Goal: Transaction & Acquisition: Purchase product/service

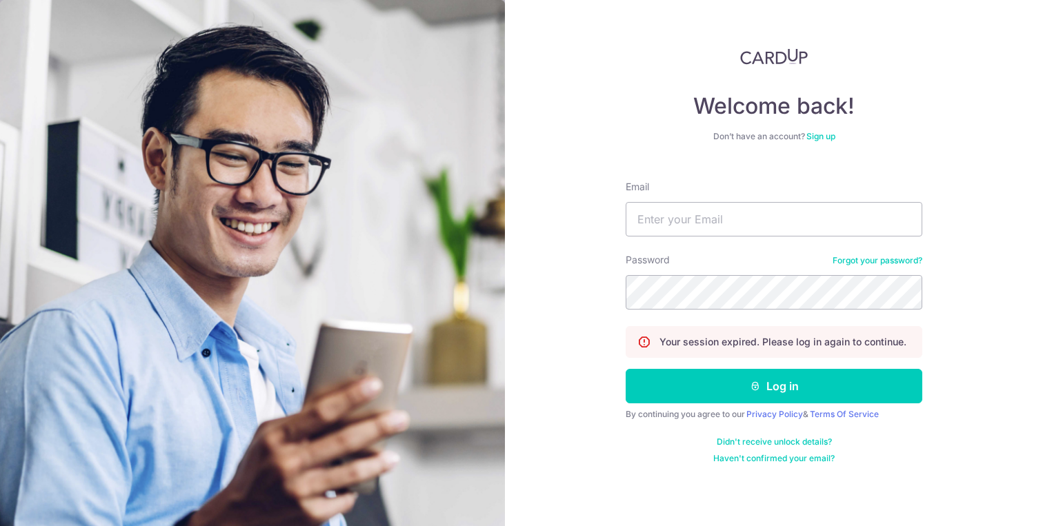
click at [693, 239] on form "Email Password Forgot your password? Your session expired. Please log in again …" at bounding box center [774, 317] width 297 height 295
click at [693, 235] on input "Email" at bounding box center [774, 219] width 297 height 35
click at [0, 526] on com-1password-button at bounding box center [0, 526] width 0 height 0
type input "robert.irvine86@icloud.com"
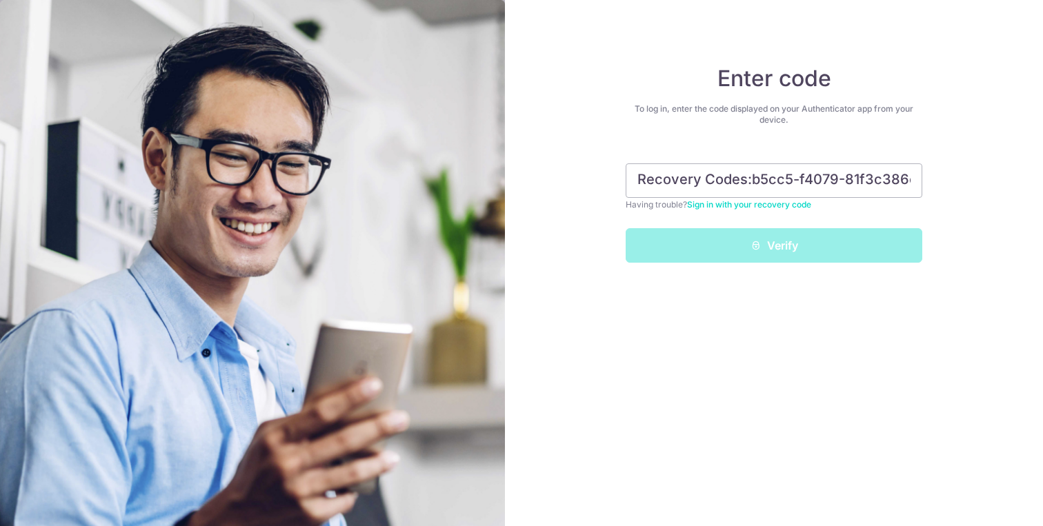
drag, startPoint x: 829, startPoint y: 179, endPoint x: 534, endPoint y: 161, distance: 295.8
click at [534, 161] on div "Enter code To log in, enter the code displayed on your Authenticator app from y…" at bounding box center [774, 263] width 538 height 526
type input "b59b-3f901"
drag, startPoint x: 823, startPoint y: 178, endPoint x: 651, endPoint y: 164, distance: 171.7
click at [651, 164] on input "b59b-3f901" at bounding box center [774, 181] width 297 height 35
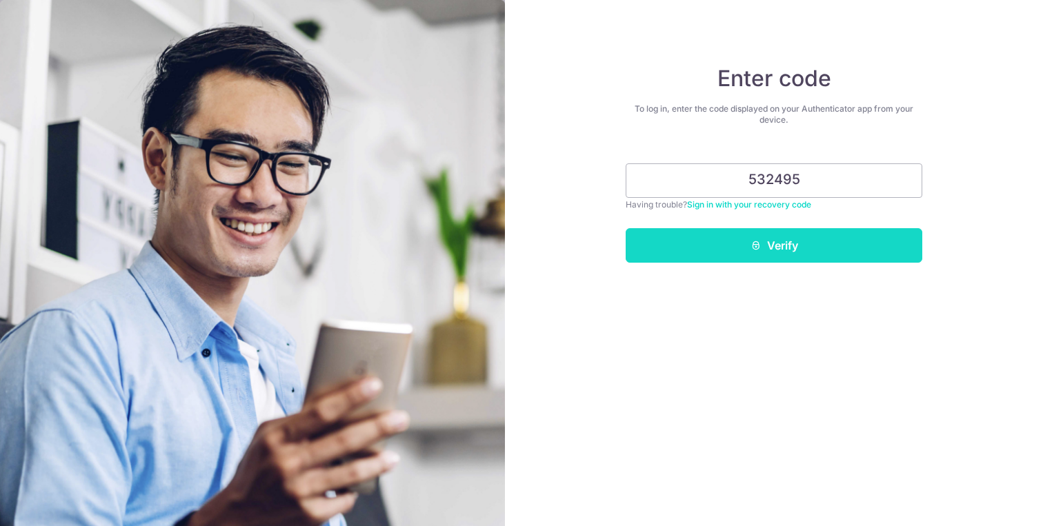
type input "532495"
click at [805, 253] on button "Verify" at bounding box center [774, 245] width 297 height 35
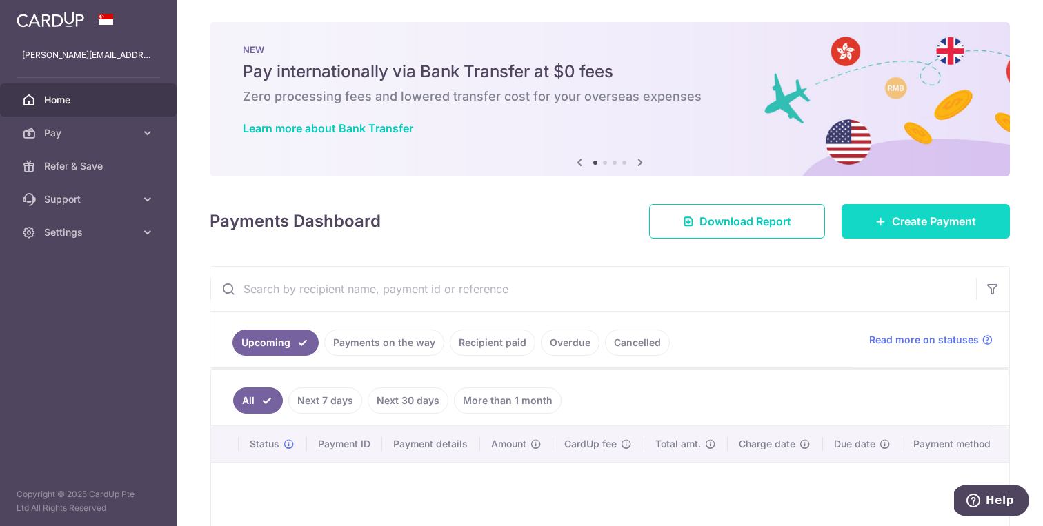
click at [902, 216] on span "Create Payment" at bounding box center [934, 221] width 84 height 17
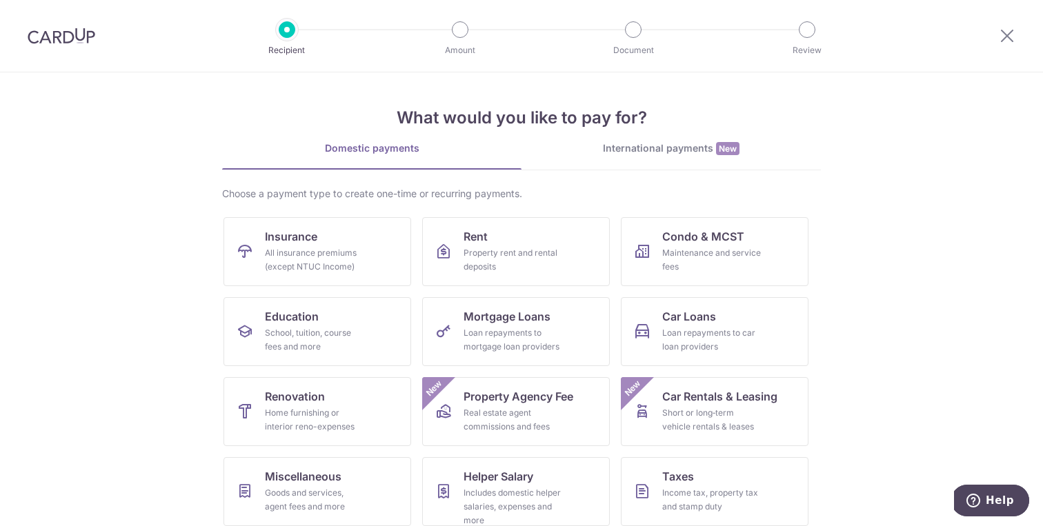
scroll to position [91, 0]
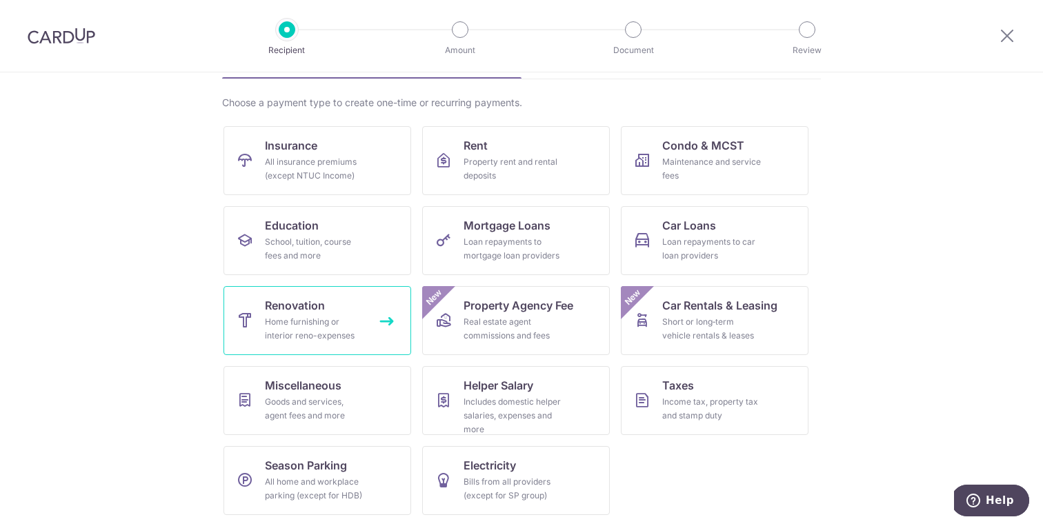
click at [330, 327] on div "Home furnishing or interior reno-expenses" at bounding box center [314, 329] width 99 height 28
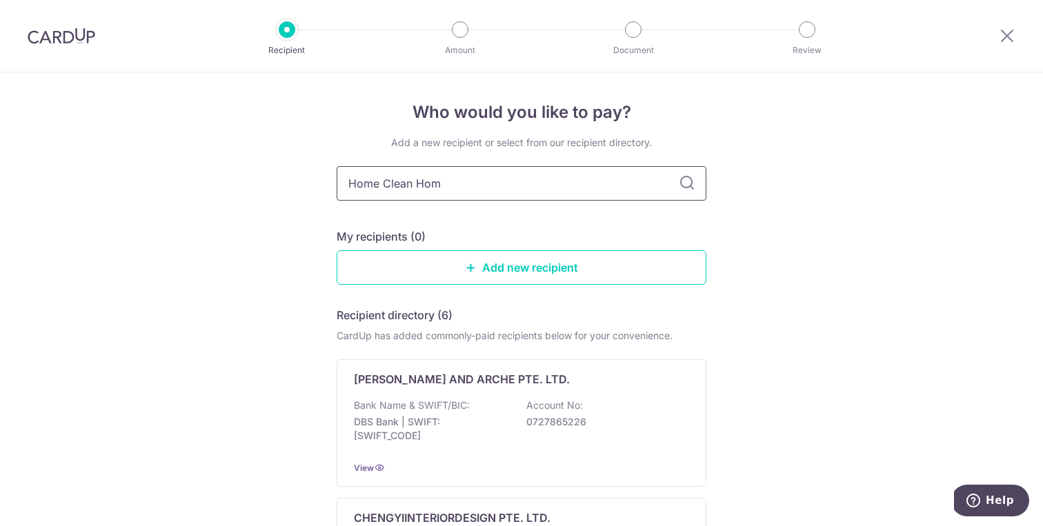
type input "Home Clean Home"
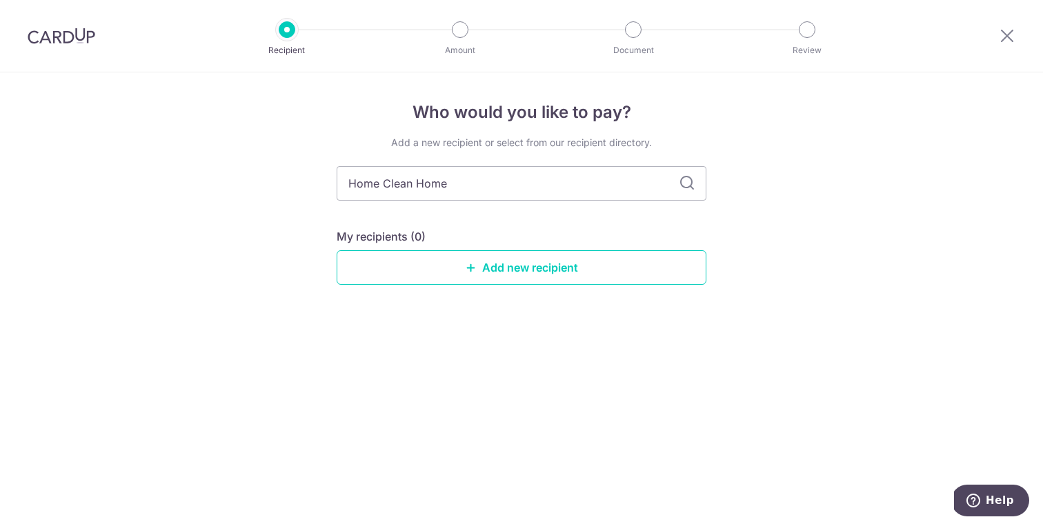
click at [689, 179] on icon at bounding box center [687, 183] width 17 height 17
click at [484, 205] on div "Add a new recipient or select from our recipient directory. Home Clean Home My …" at bounding box center [522, 221] width 370 height 171
click at [502, 273] on link "Add new recipient" at bounding box center [522, 267] width 370 height 35
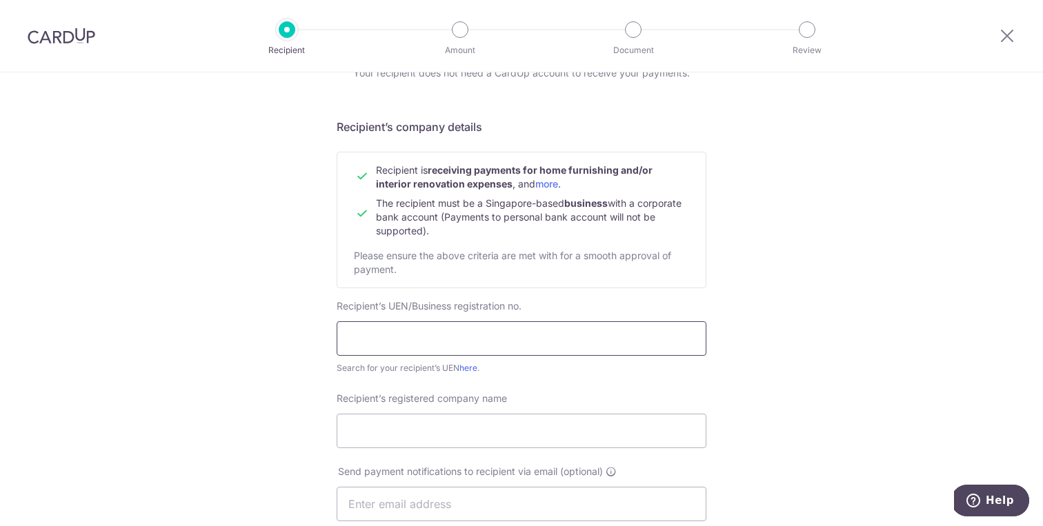
click at [463, 340] on input "text" at bounding box center [522, 339] width 370 height 35
type input "201403180D"
click at [463, 425] on input "Recipient’s registered company name" at bounding box center [522, 431] width 370 height 35
type input "Home Clean Home Services Pte Ltd"
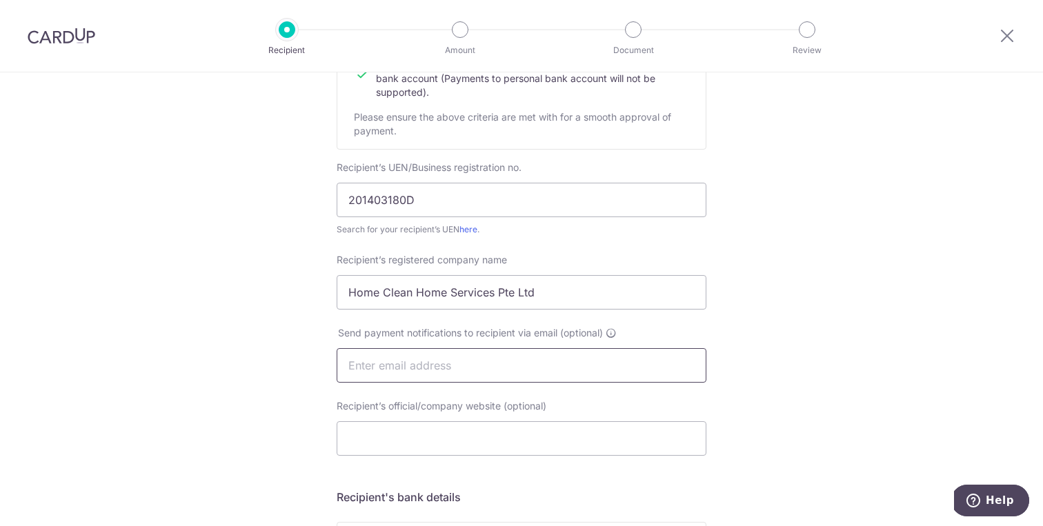
scroll to position [252, 0]
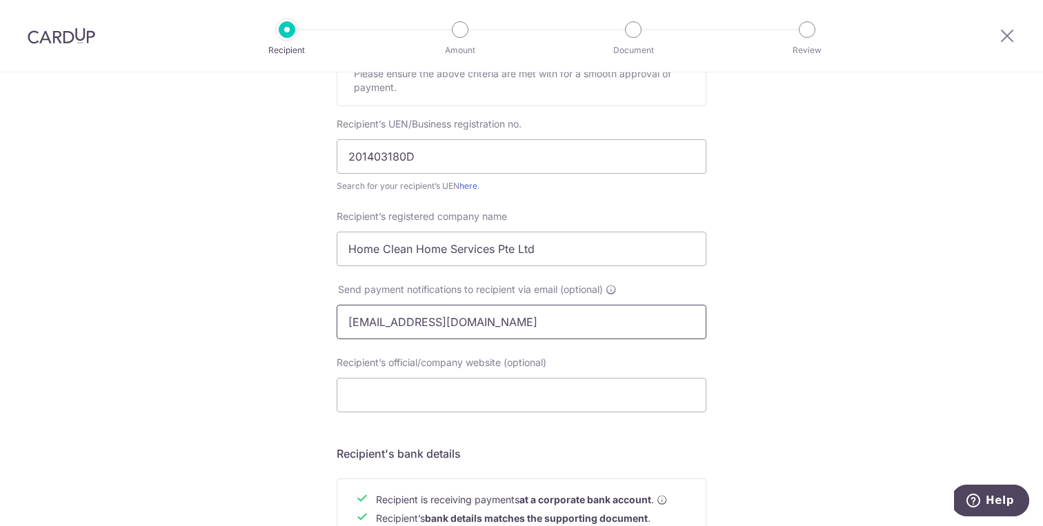
type input "sales@homecleanhome.com.sg"
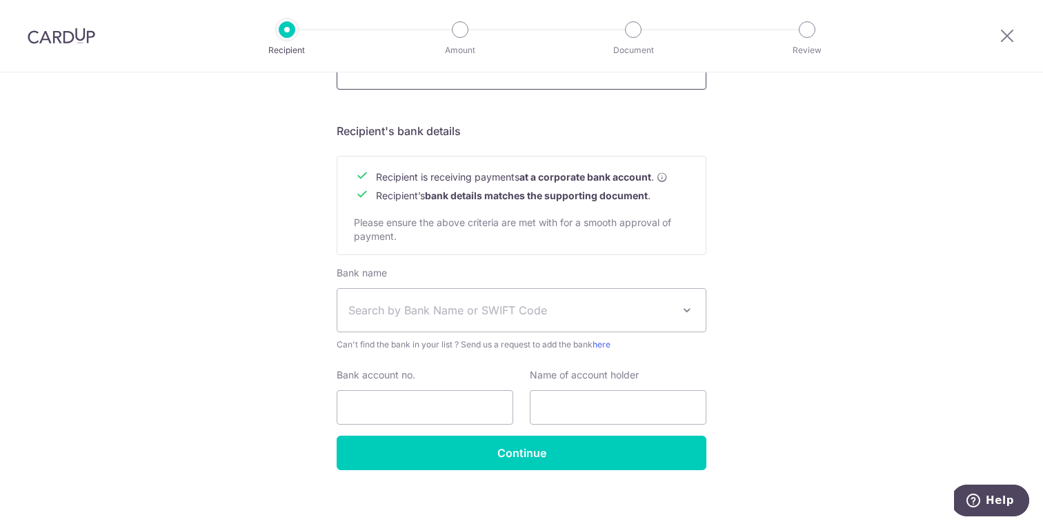
scroll to position [578, 0]
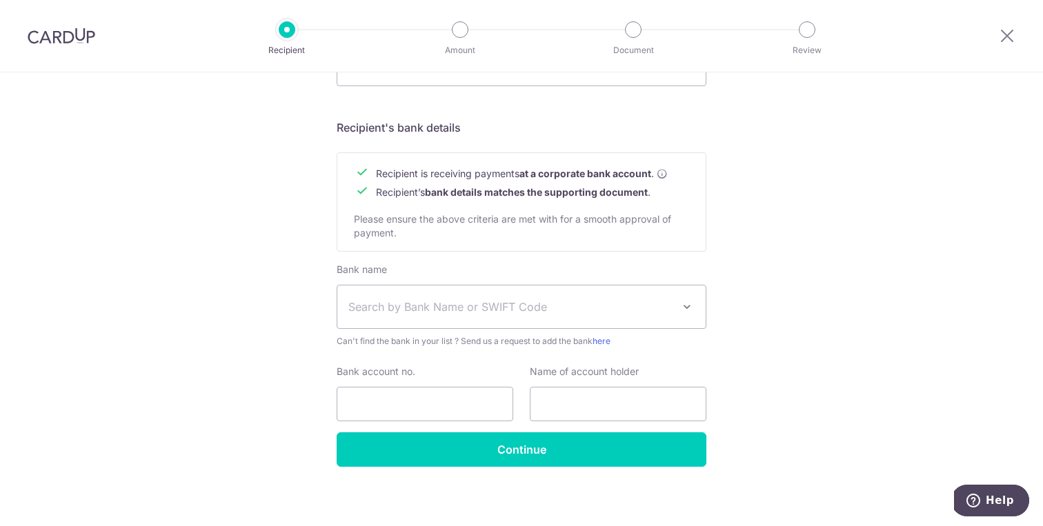
click at [540, 301] on span "Search by Bank Name or SWIFT Code" at bounding box center [510, 307] width 324 height 17
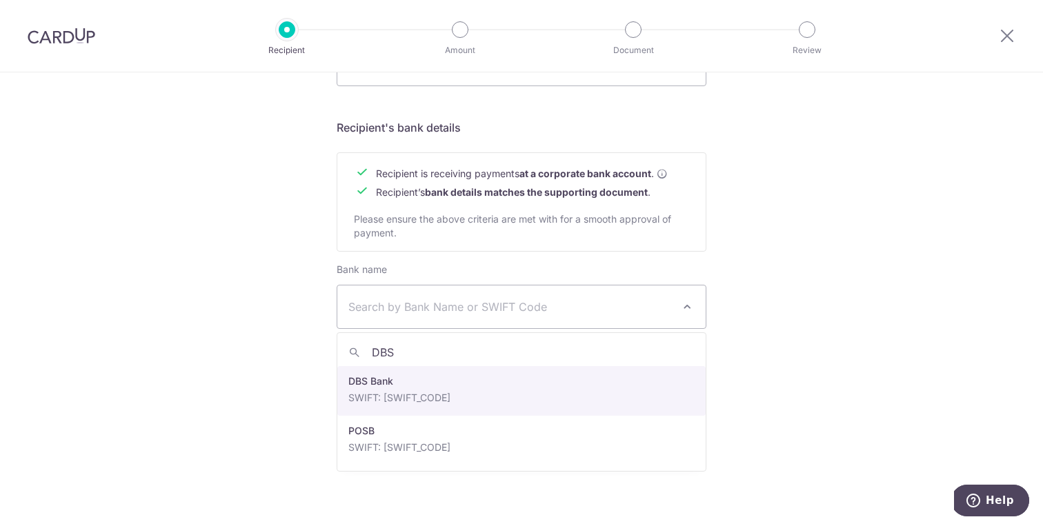
type input "DBS"
select select "6"
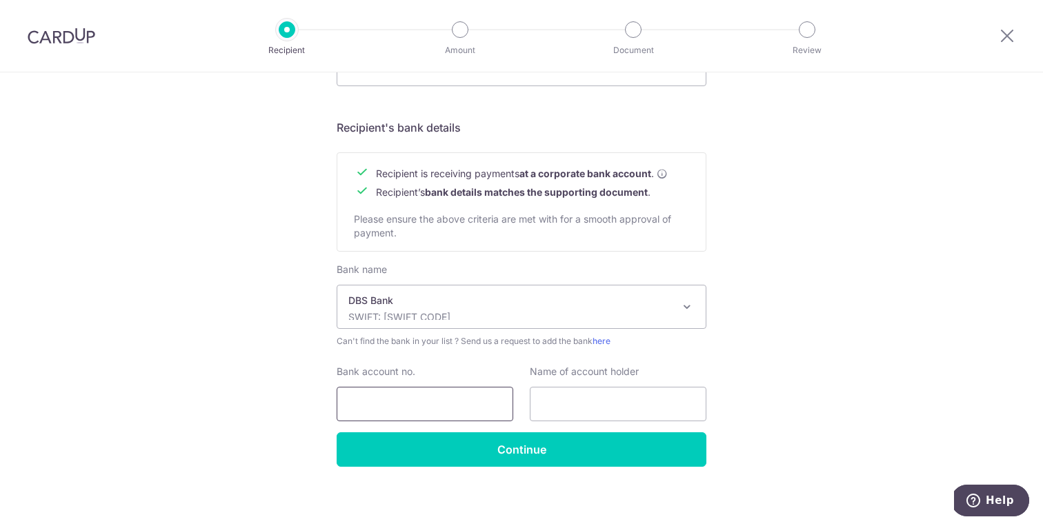
click at [405, 395] on input "Bank account no." at bounding box center [425, 404] width 177 height 35
type input "0189034357"
type input "J"
type input "Home Clean Home Services Pte Ltd"
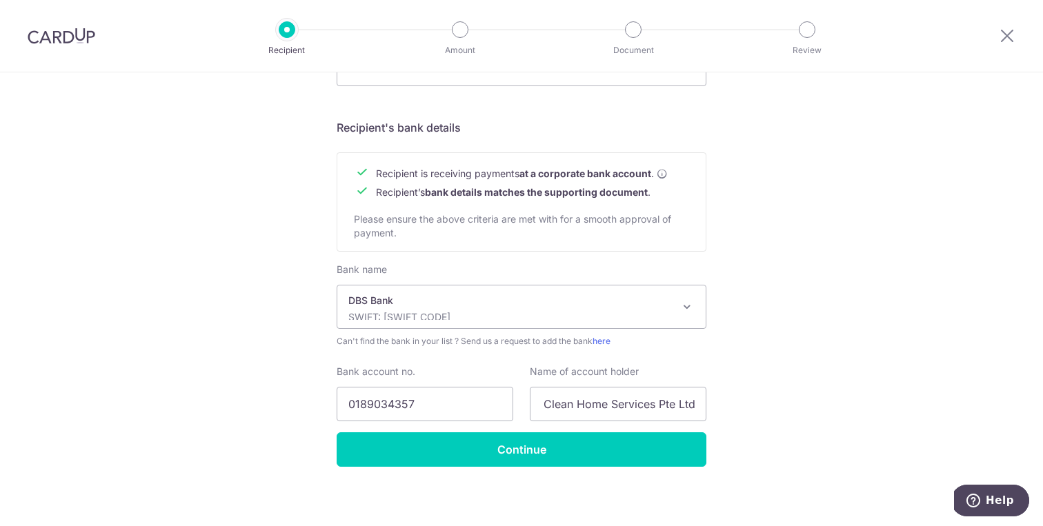
scroll to position [0, 0]
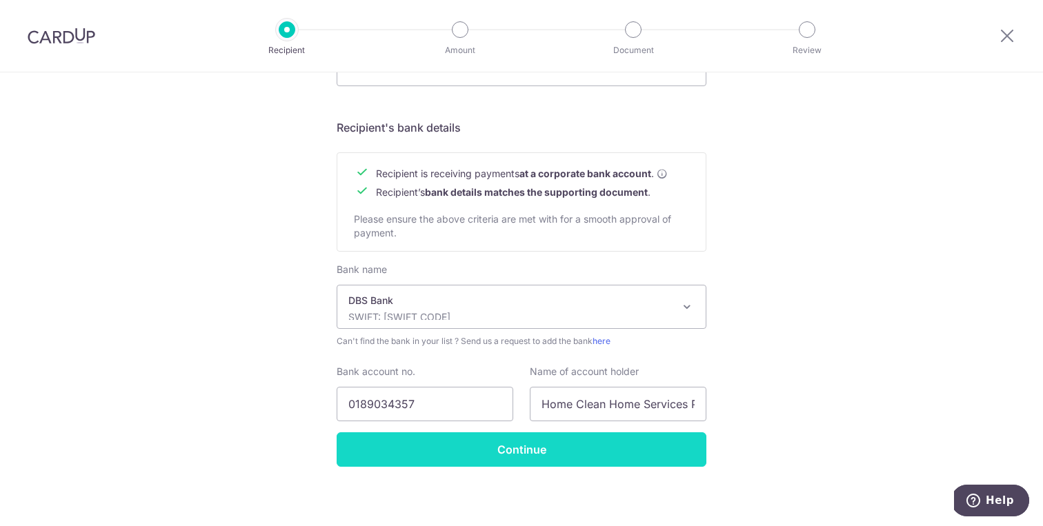
click at [527, 446] on input "Continue" at bounding box center [522, 450] width 370 height 35
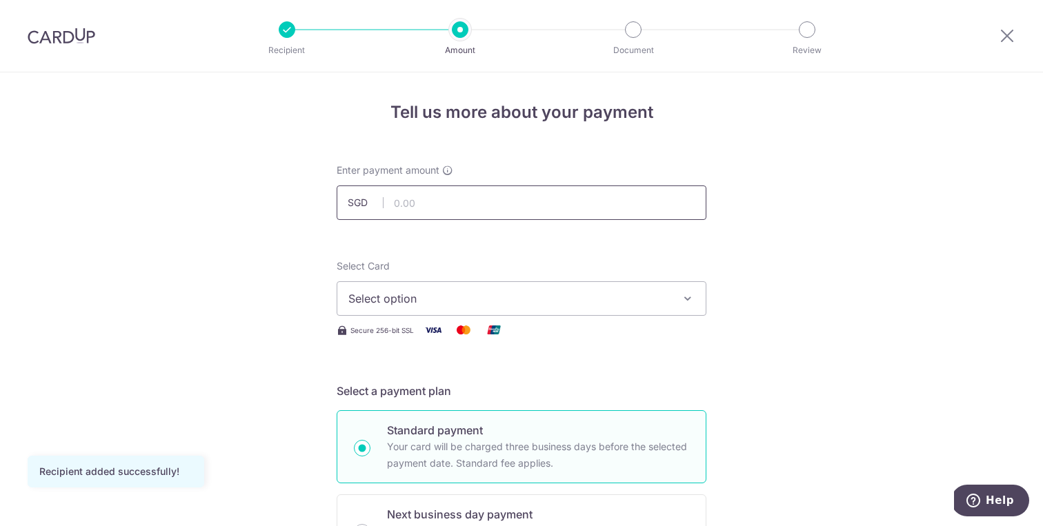
click at [524, 205] on input "text" at bounding box center [522, 203] width 370 height 35
type input "490.00"
click at [530, 308] on button "Select option" at bounding box center [522, 299] width 370 height 35
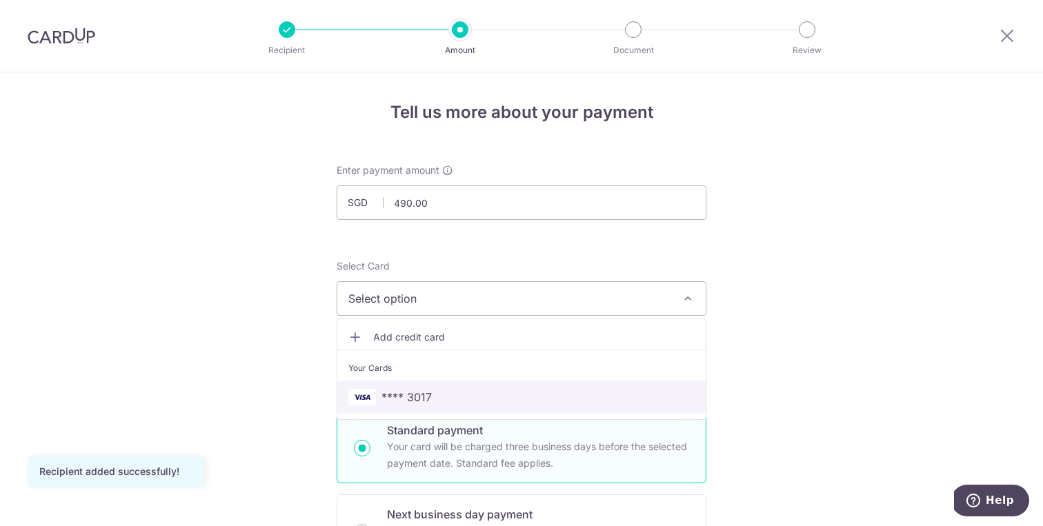
click at [448, 397] on span "**** 3017" at bounding box center [521, 397] width 346 height 17
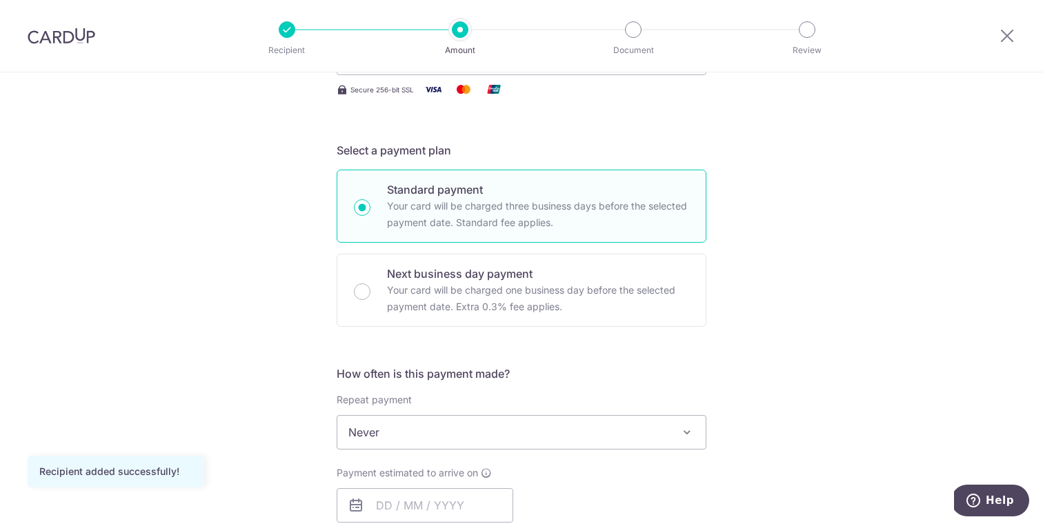
scroll to position [242, 0]
click at [463, 304] on p "Your card will be charged one business day before the selected payment date. Ex…" at bounding box center [538, 298] width 302 height 33
click at [371, 299] on input "Next business day payment Your card will be charged one business day before the…" at bounding box center [362, 291] width 17 height 17
radio input "false"
radio input "true"
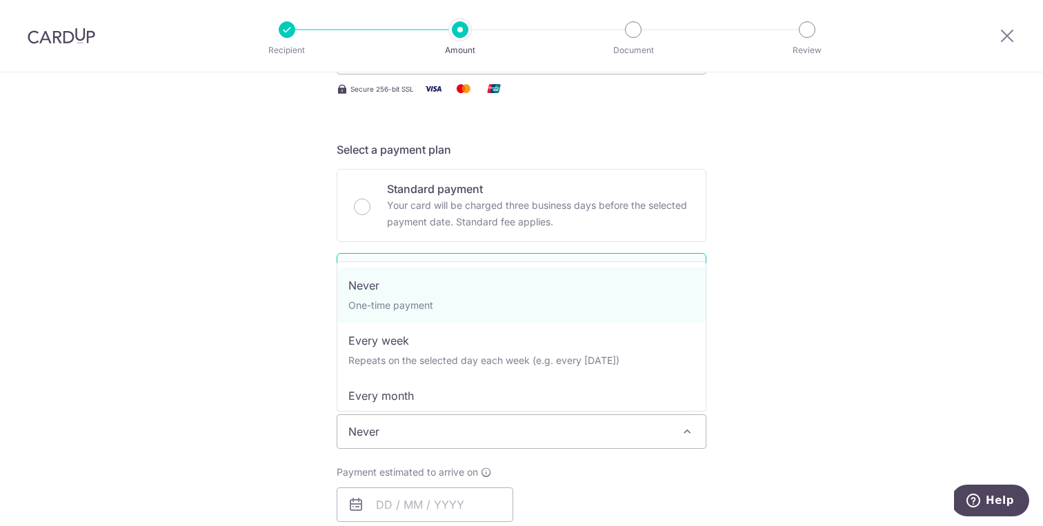
click at [503, 420] on span "Never" at bounding box center [521, 431] width 368 height 33
click at [838, 292] on div "Tell us more about your payment Enter payment amount SGD 490.00 490.00 Recipien…" at bounding box center [521, 525] width 1043 height 1388
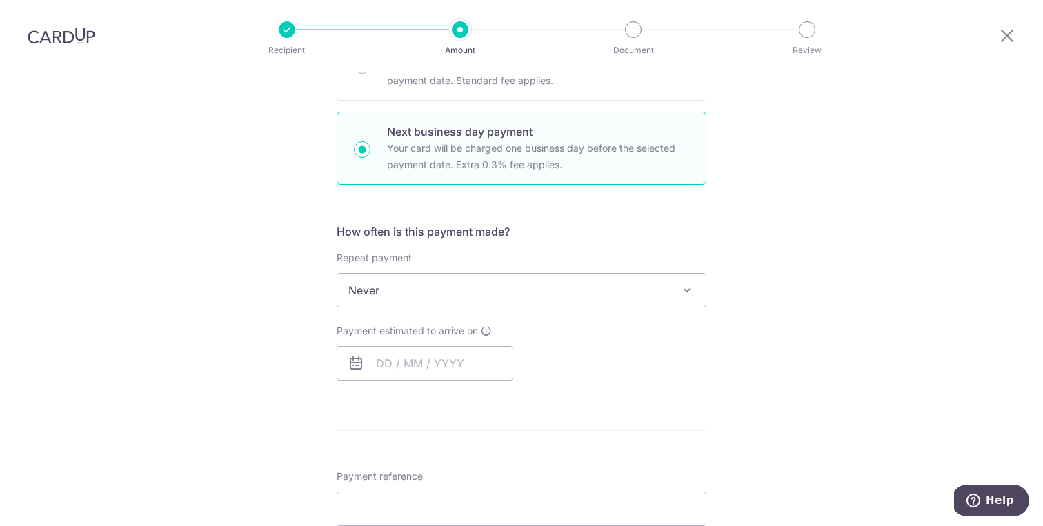
scroll to position [410, 0]
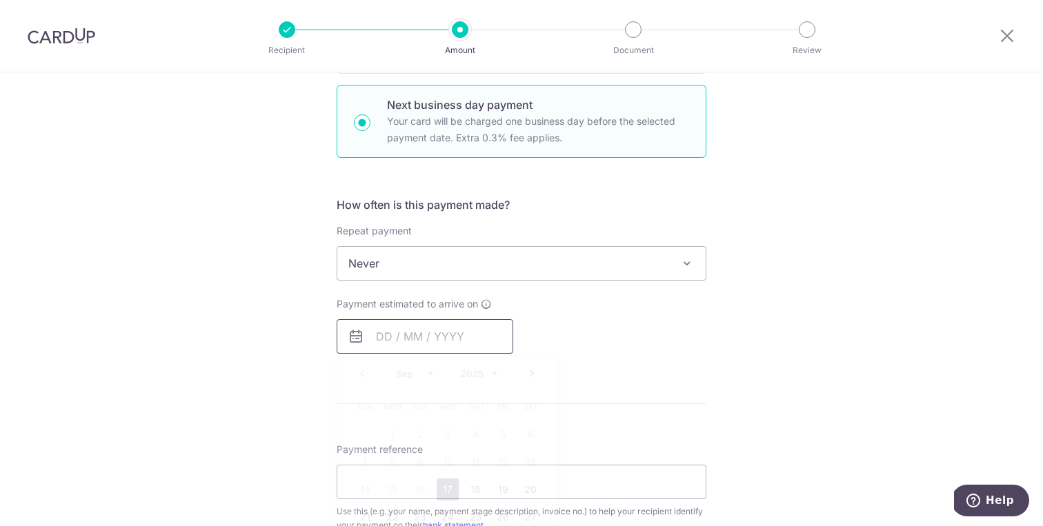
click at [438, 338] on input "text" at bounding box center [425, 336] width 177 height 35
click at [449, 489] on link "17" at bounding box center [448, 490] width 22 height 22
type input "[DATE]"
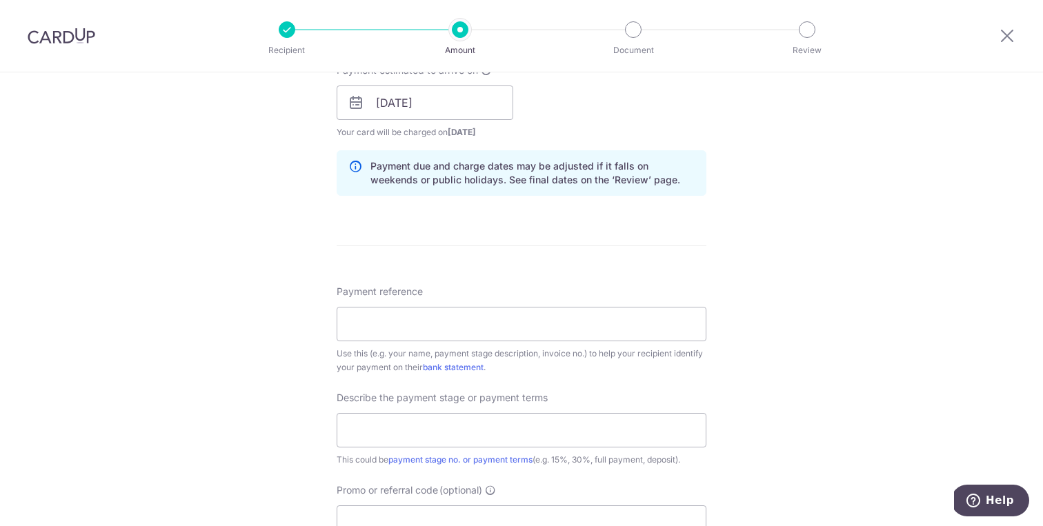
scroll to position [652, 0]
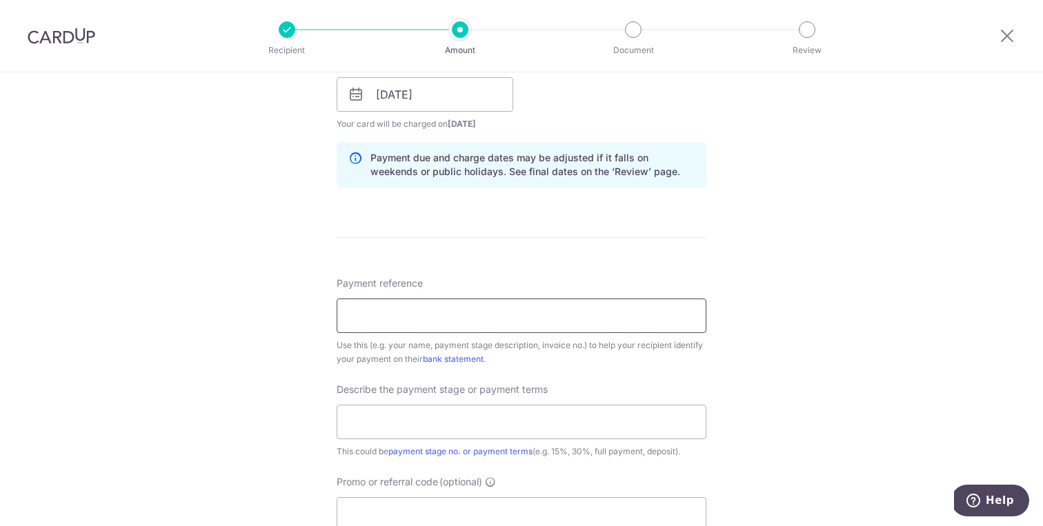
click at [507, 312] on input "Payment reference" at bounding box center [522, 316] width 370 height 35
type input "2025-0931"
click at [477, 418] on input "text" at bounding box center [522, 422] width 370 height 35
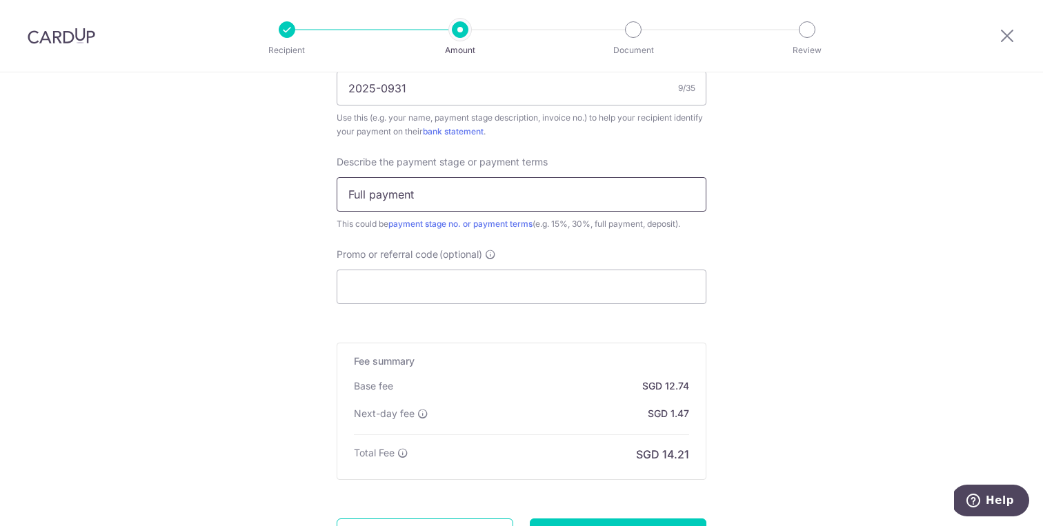
scroll to position [883, 0]
type input "Full payment"
click at [515, 295] on input "Promo or referral code (optional)" at bounding box center [522, 284] width 370 height 35
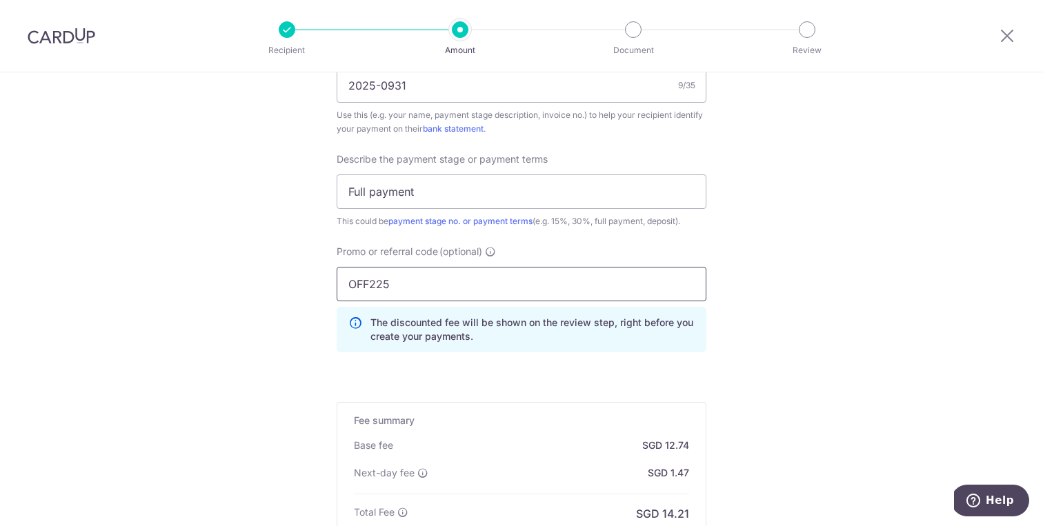
type input "OFF225"
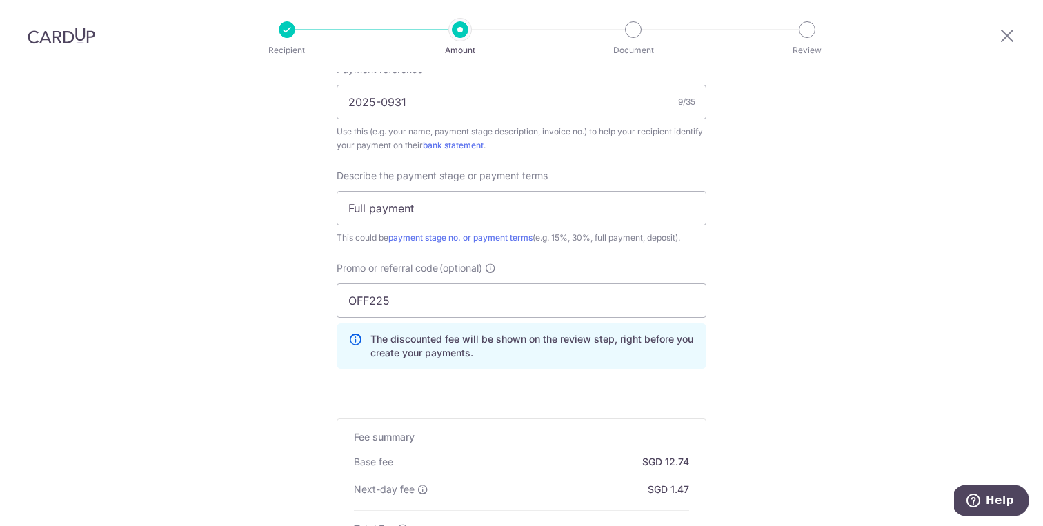
scroll to position [1072, 0]
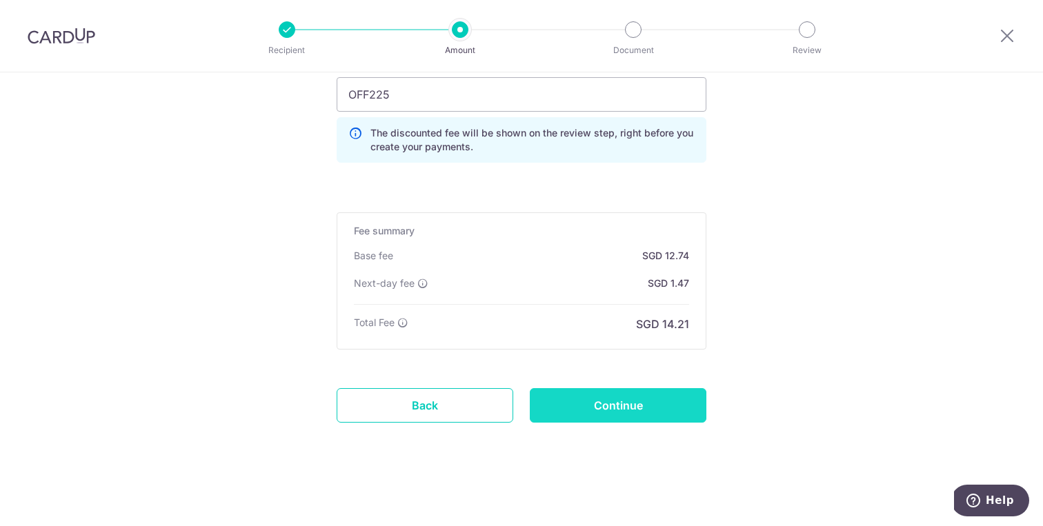
click at [653, 408] on input "Continue" at bounding box center [618, 405] width 177 height 35
type input "Create Schedule"
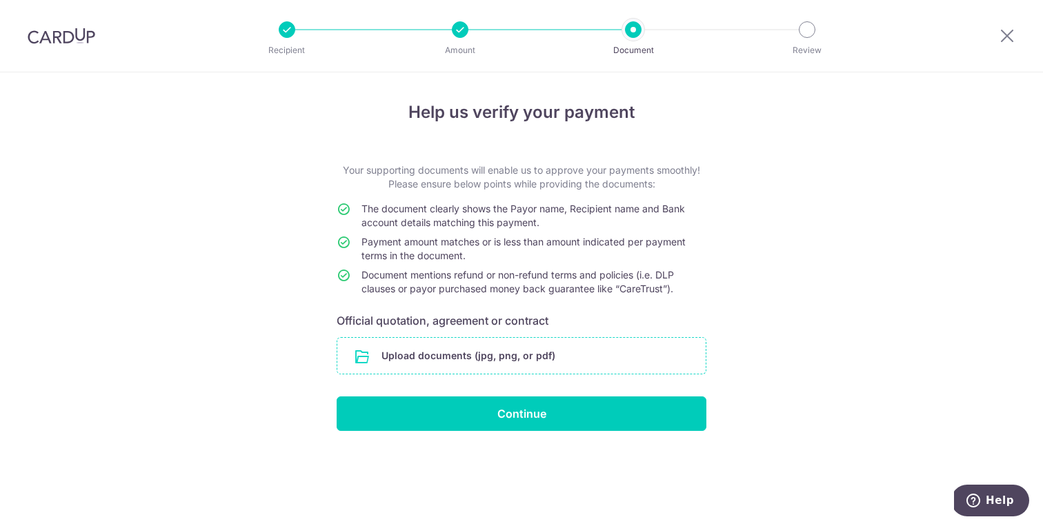
click at [559, 351] on input "file" at bounding box center [521, 356] width 368 height 36
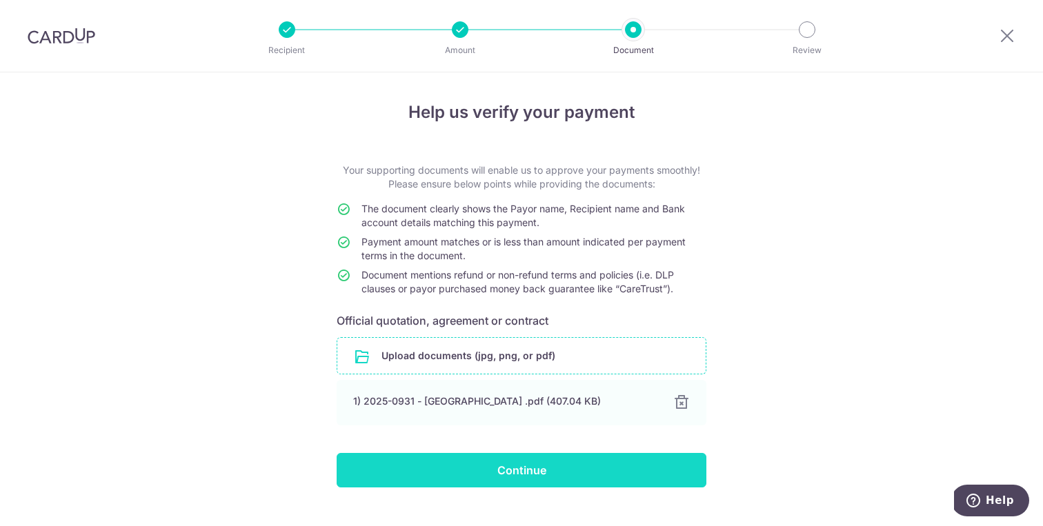
click at [515, 474] on input "Continue" at bounding box center [522, 470] width 370 height 35
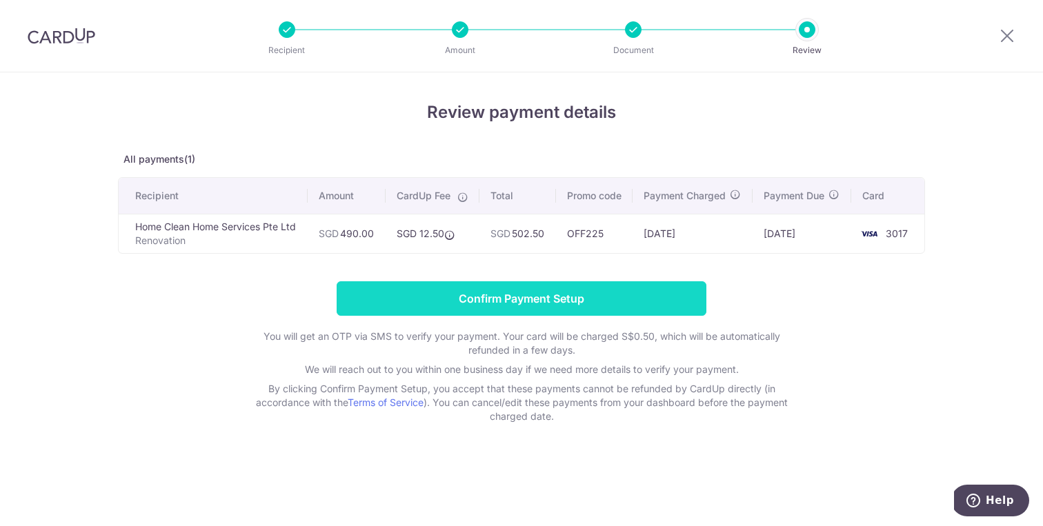
click at [538, 316] on input "Confirm Payment Setup" at bounding box center [522, 299] width 370 height 35
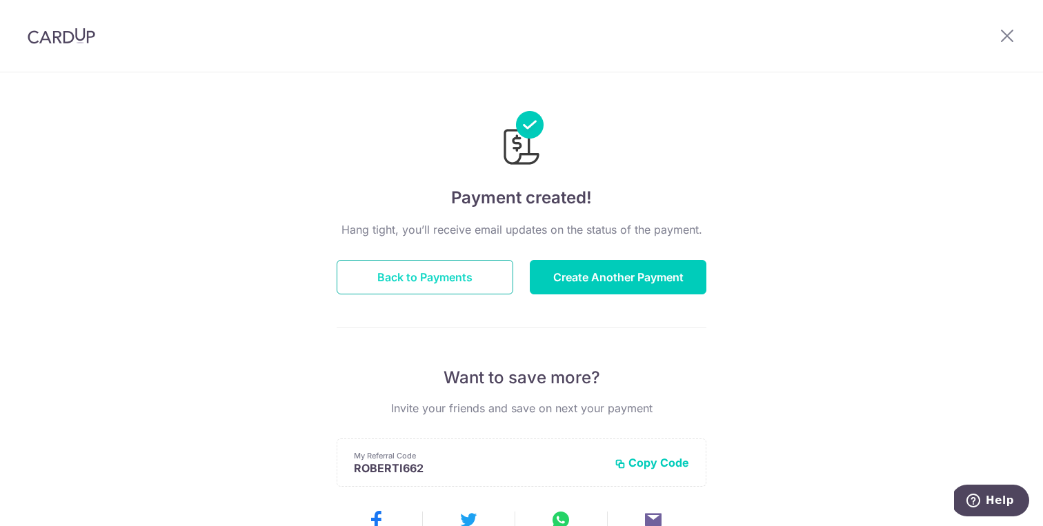
click at [406, 268] on button "Back to Payments" at bounding box center [425, 277] width 177 height 35
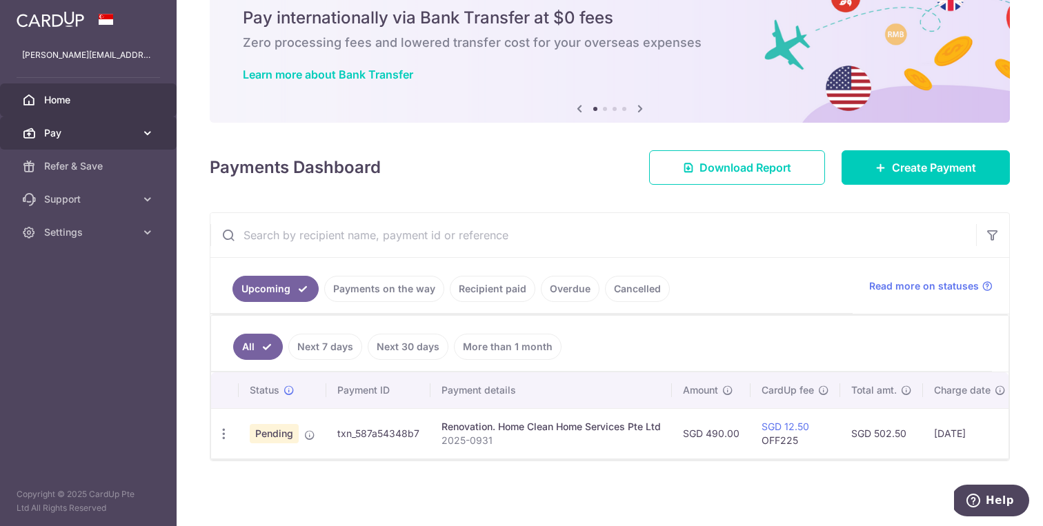
click at [115, 127] on span "Pay" at bounding box center [89, 133] width 91 height 14
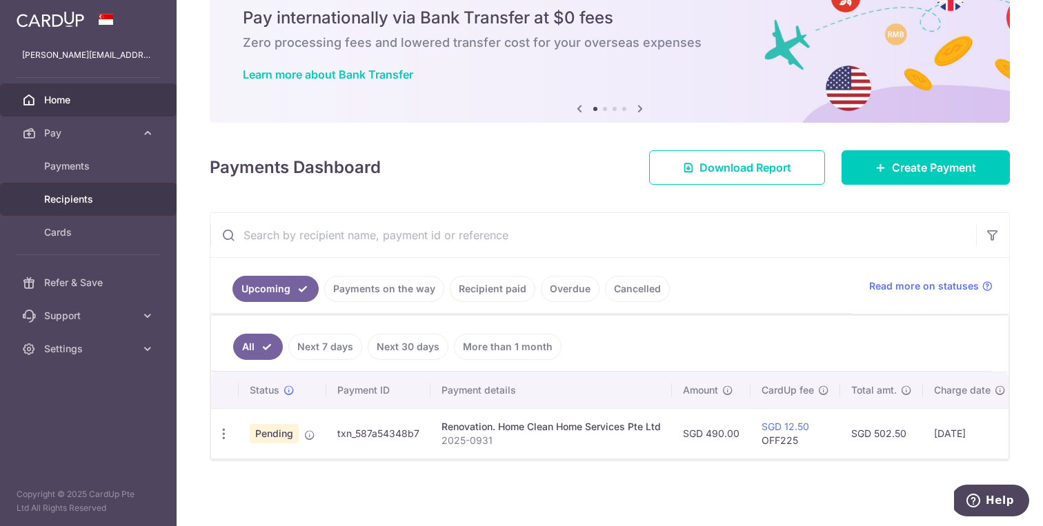
click at [71, 202] on span "Recipients" at bounding box center [89, 200] width 91 height 14
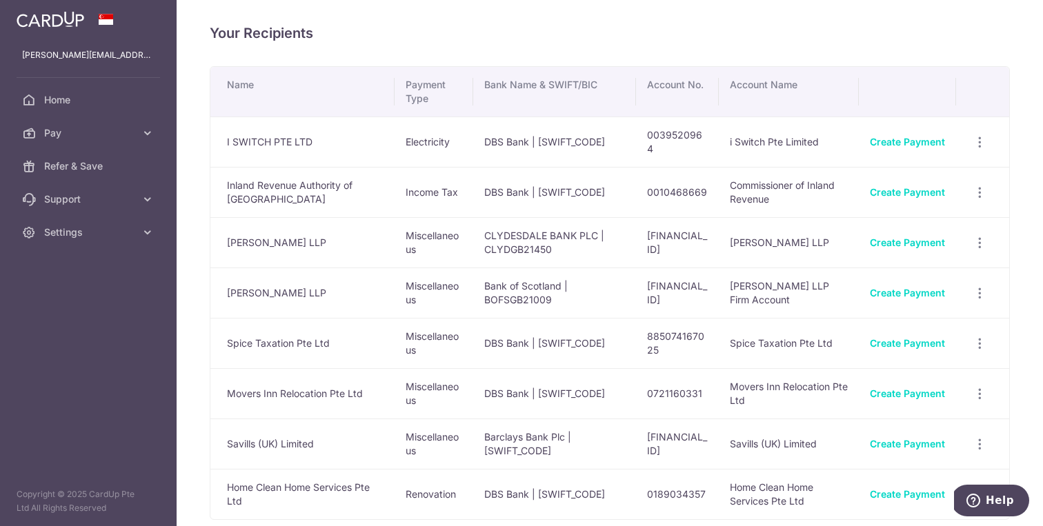
scroll to position [83, 0]
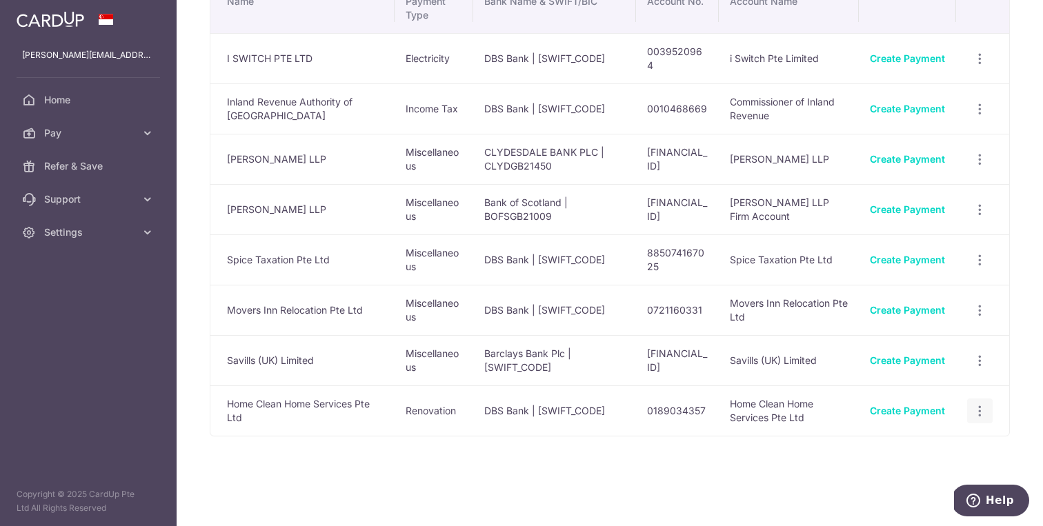
click at [986, 413] on icon "button" at bounding box center [980, 411] width 14 height 14
click at [904, 447] on span "View/Edit" at bounding box center [934, 449] width 94 height 17
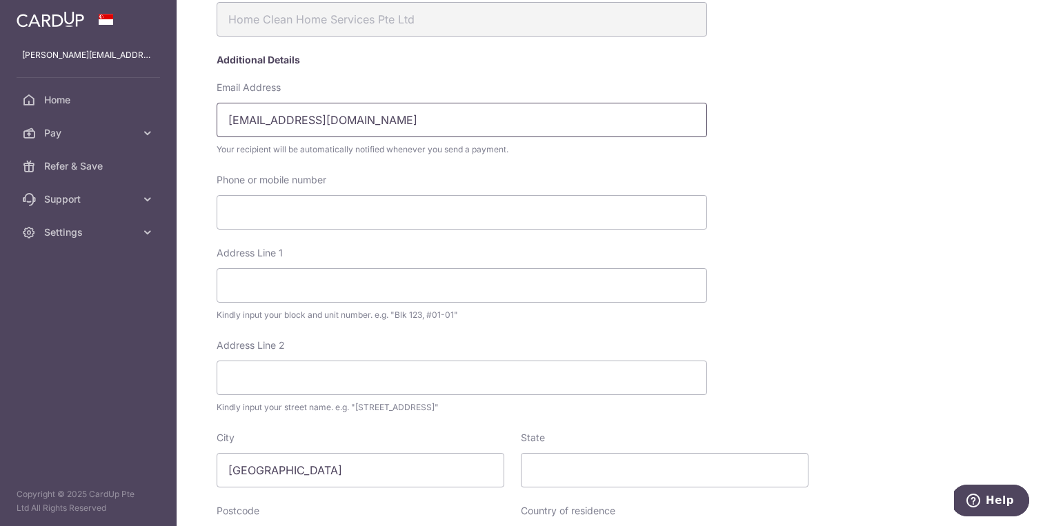
scroll to position [511, 0]
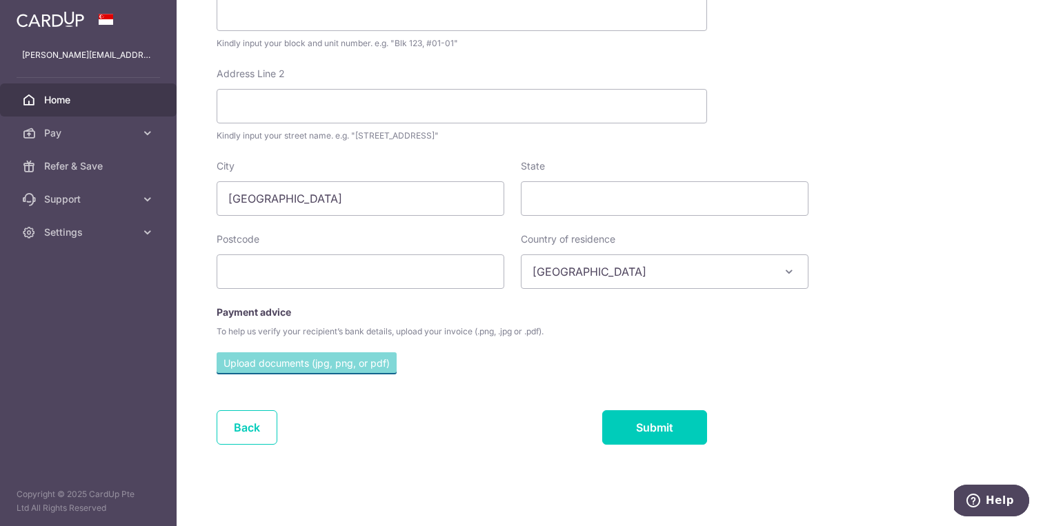
click at [61, 106] on span "Home" at bounding box center [89, 100] width 91 height 14
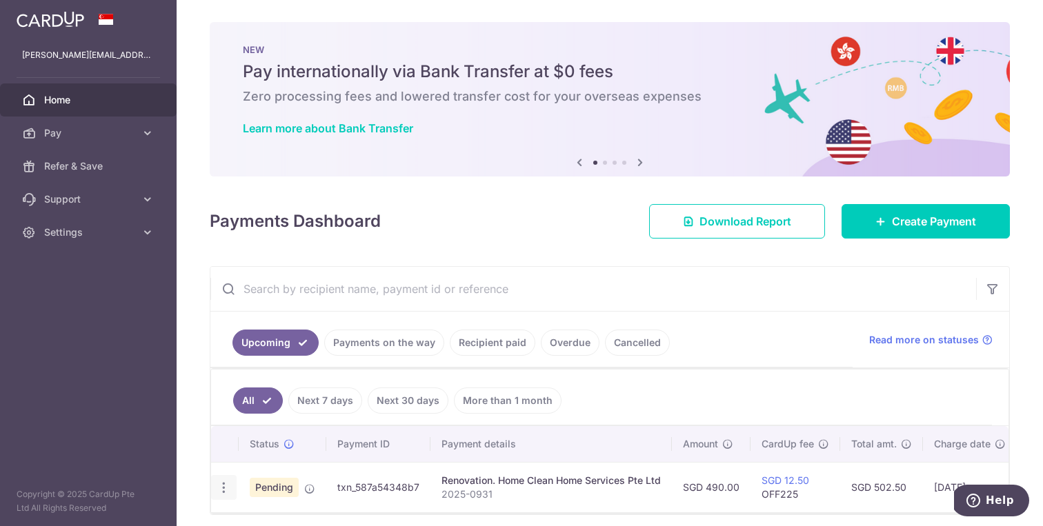
click at [224, 498] on div "Update payment Cancel payment" at bounding box center [224, 488] width 26 height 26
click at [223, 488] on icon "button" at bounding box center [224, 488] width 14 height 14
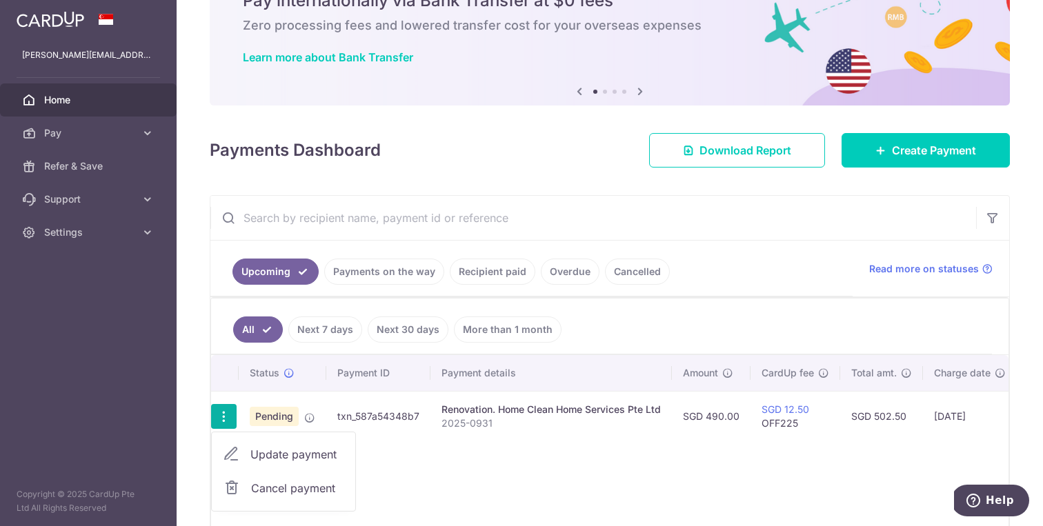
scroll to position [85, 0]
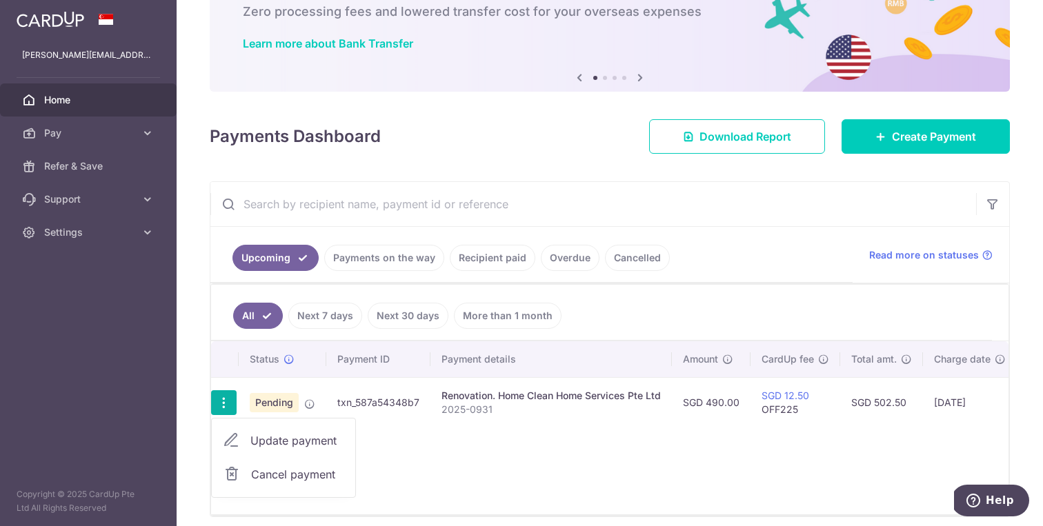
click at [521, 467] on div "Status Payment ID Payment details Amount CardUp fee Total amt. Charge date Due …" at bounding box center [610, 428] width 798 height 173
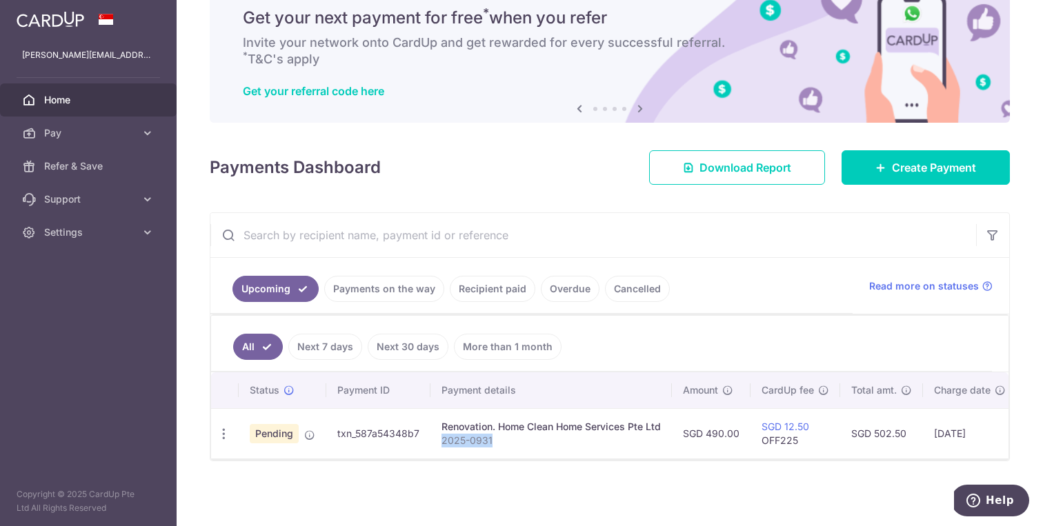
drag, startPoint x: 443, startPoint y: 442, endPoint x: 497, endPoint y: 444, distance: 53.8
click at [497, 444] on p "2025-0931" at bounding box center [551, 441] width 219 height 14
copy p "2025-0931"
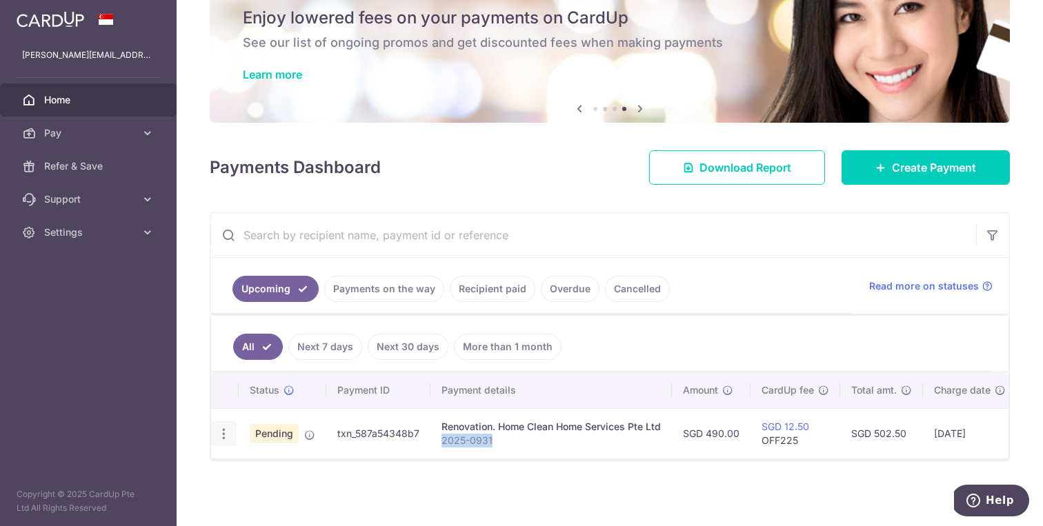
click at [224, 440] on icon "button" at bounding box center [224, 434] width 14 height 14
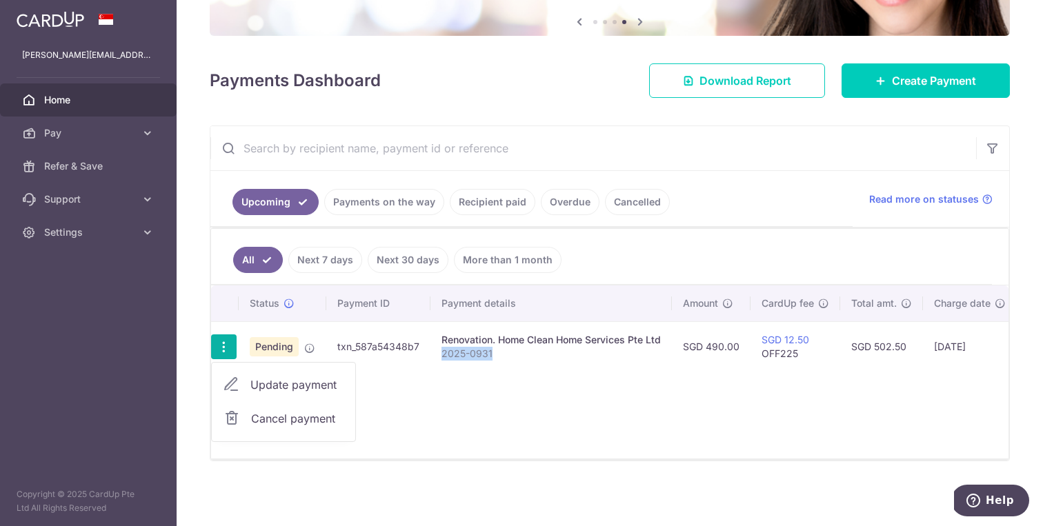
click at [293, 423] on span "Cancel payment" at bounding box center [297, 419] width 92 height 17
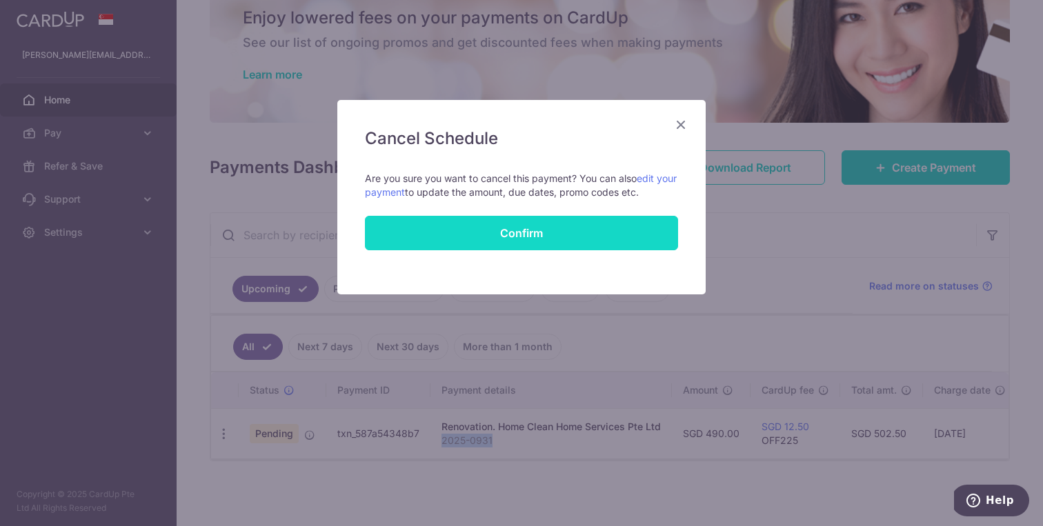
click at [560, 225] on button "Confirm" at bounding box center [521, 233] width 313 height 35
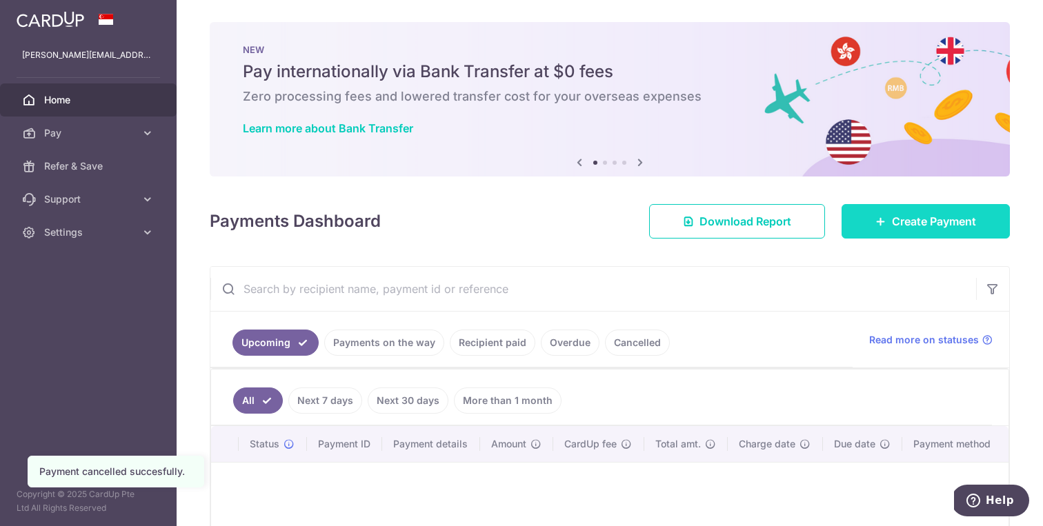
click at [951, 228] on span "Create Payment" at bounding box center [934, 221] width 84 height 17
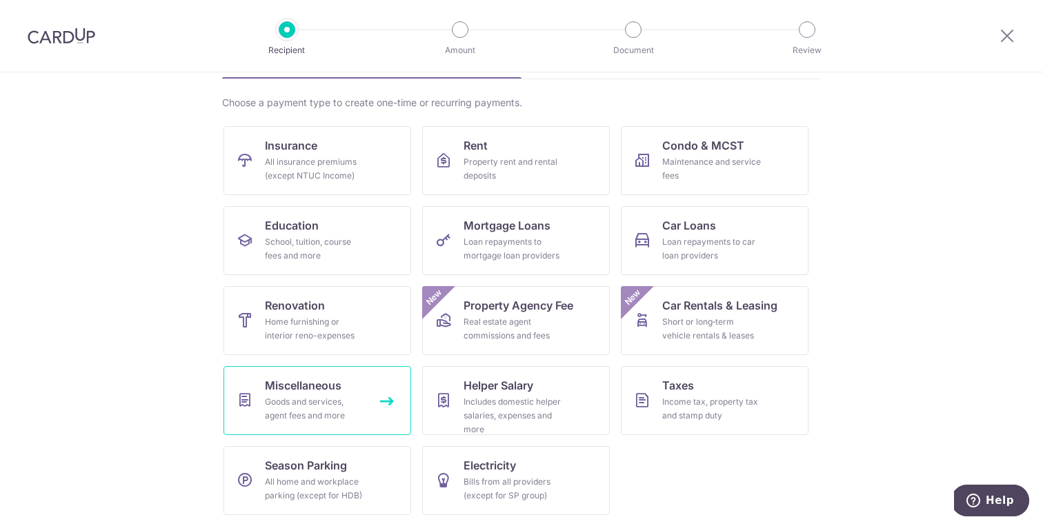
click at [302, 380] on span "Miscellaneous" at bounding box center [303, 385] width 77 height 17
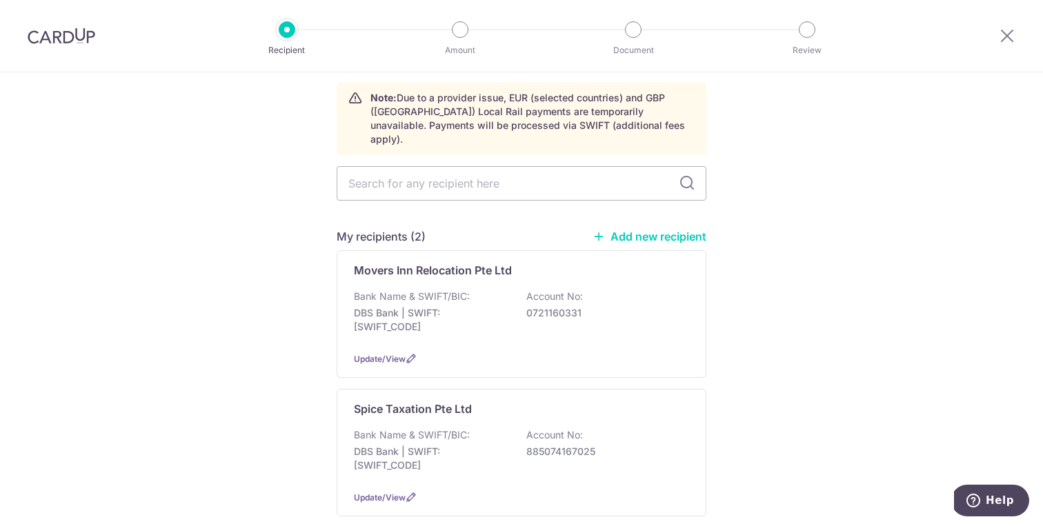
scroll to position [41, 0]
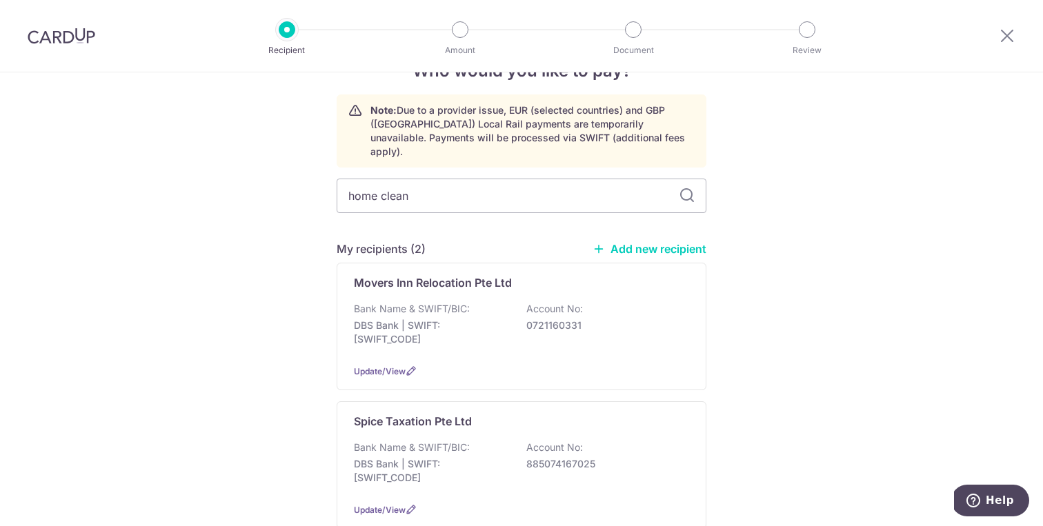
type input "home clean"
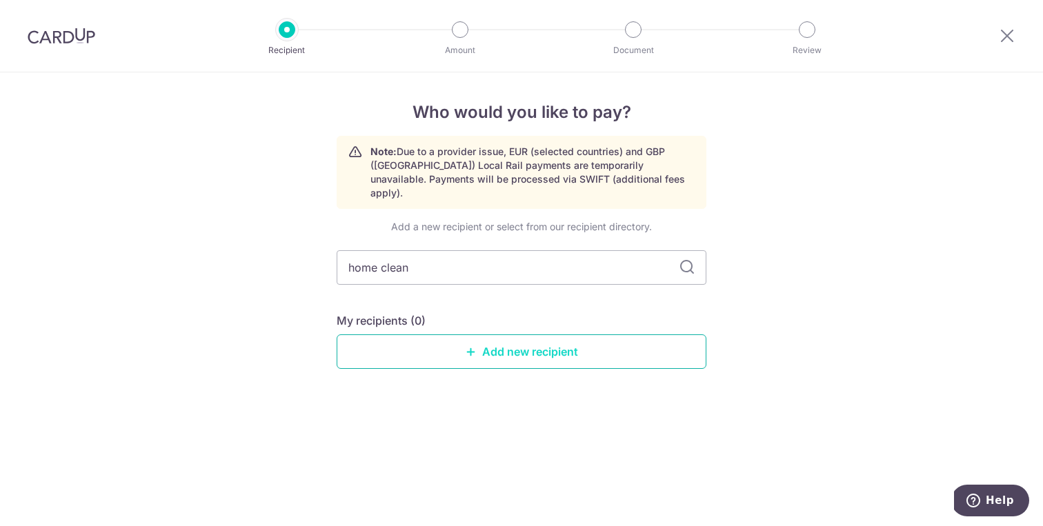
click at [513, 354] on link "Add new recipient" at bounding box center [522, 352] width 370 height 35
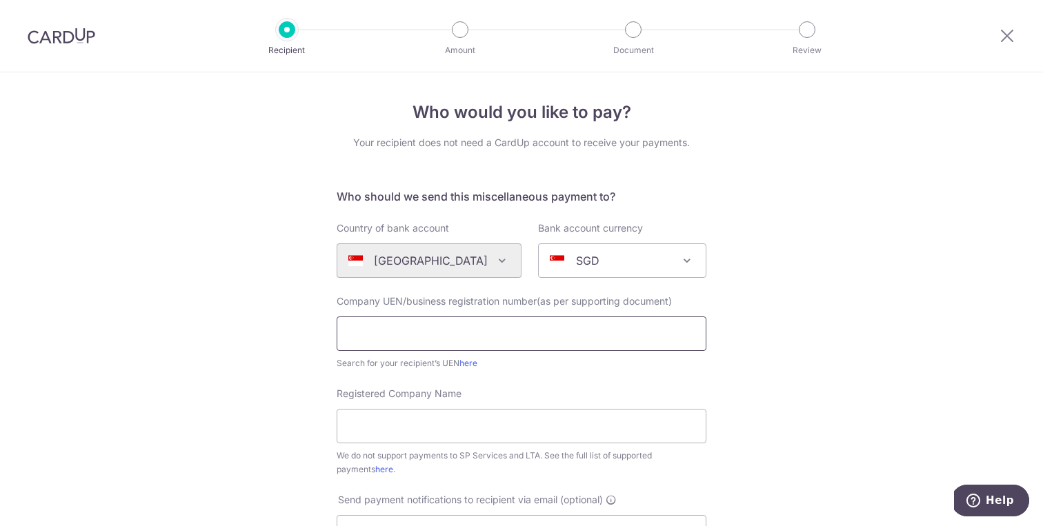
click at [465, 339] on input "text" at bounding box center [522, 334] width 370 height 35
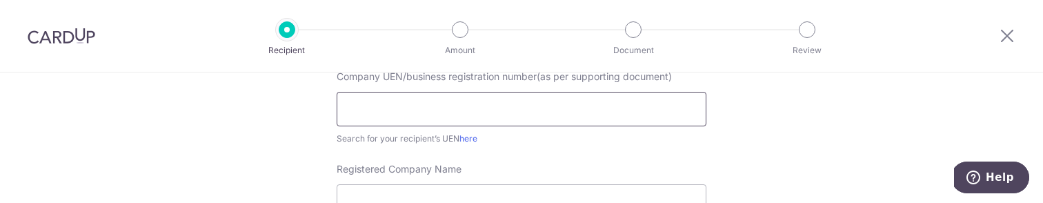
scroll to position [217, 0]
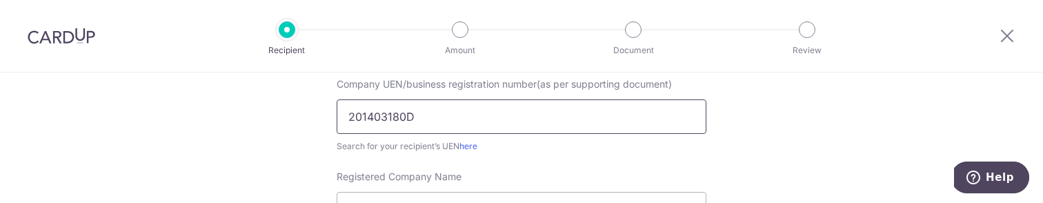
type input "201403180D"
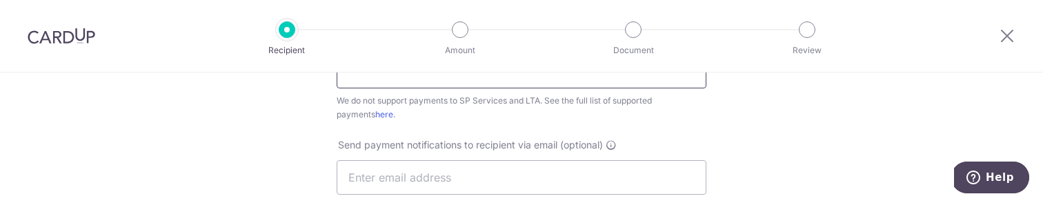
scroll to position [330, 0]
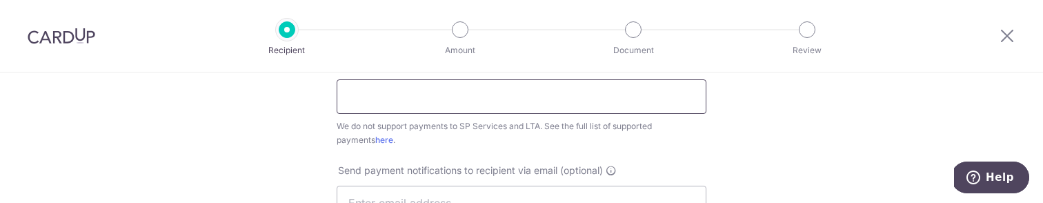
click at [369, 99] on input "Registered Company Name" at bounding box center [522, 96] width 370 height 35
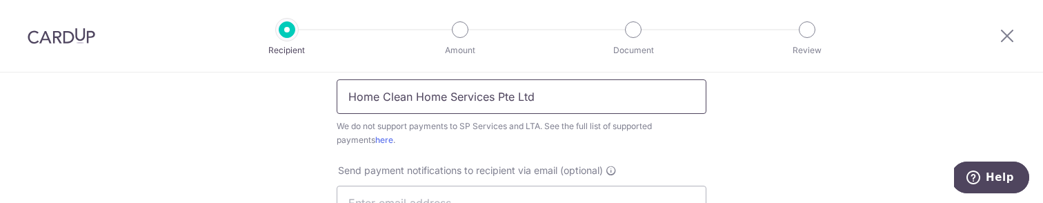
type input "Home Clean Home Services Pte Ltd"
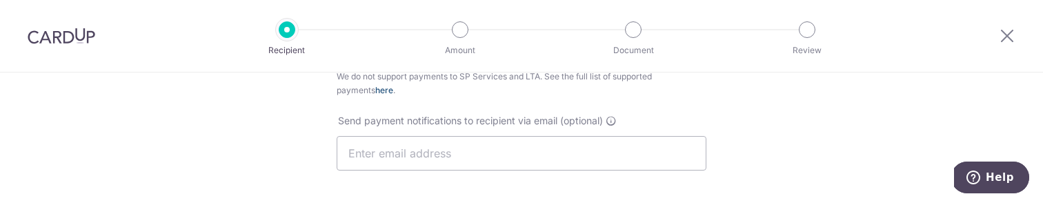
scroll to position [381, 0]
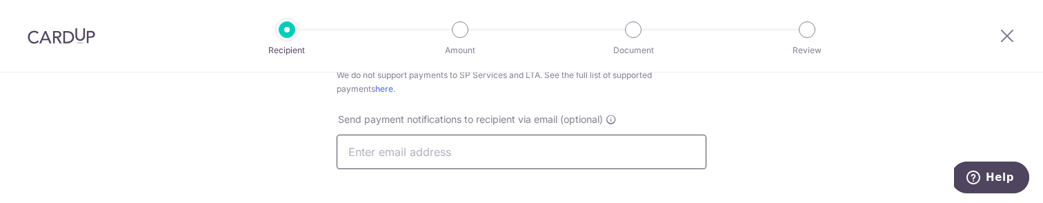
click at [501, 157] on input "text" at bounding box center [522, 152] width 370 height 35
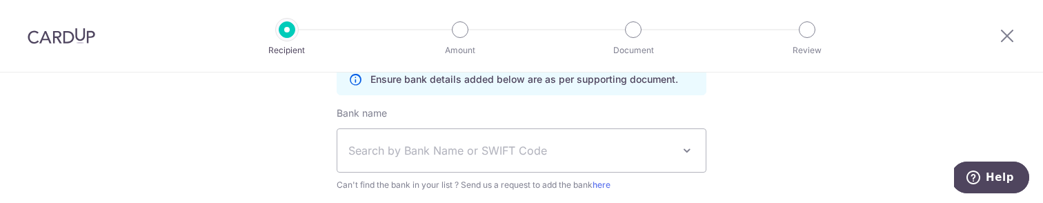
scroll to position [554, 0]
type input "sales@homecleanhome.com.sg"
click at [470, 148] on span "Search by Bank Name or SWIFT Code" at bounding box center [510, 149] width 324 height 17
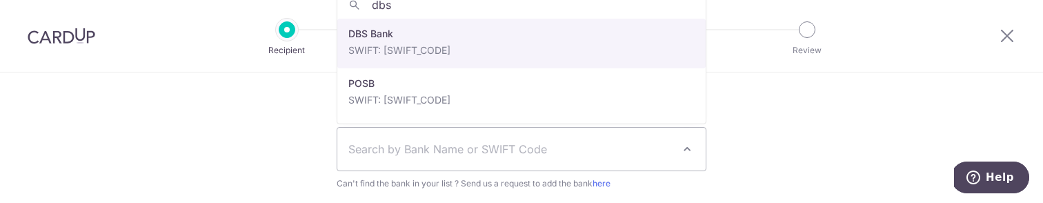
type input "dbs"
select select "6"
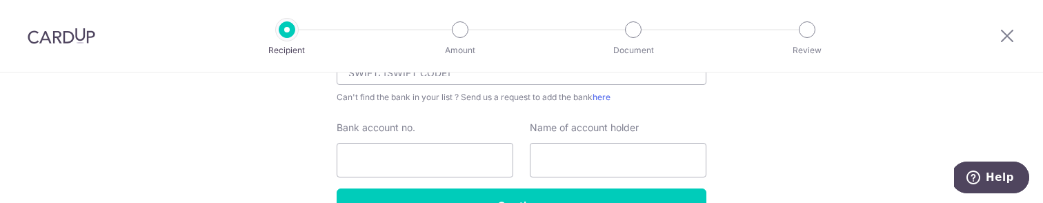
scroll to position [641, 0]
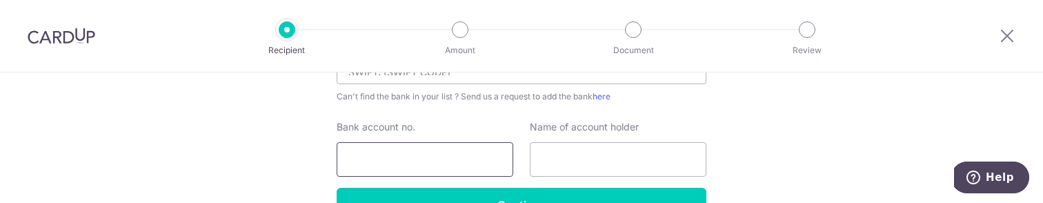
click at [417, 164] on input "Bank account no." at bounding box center [425, 159] width 177 height 35
type input "0189034357"
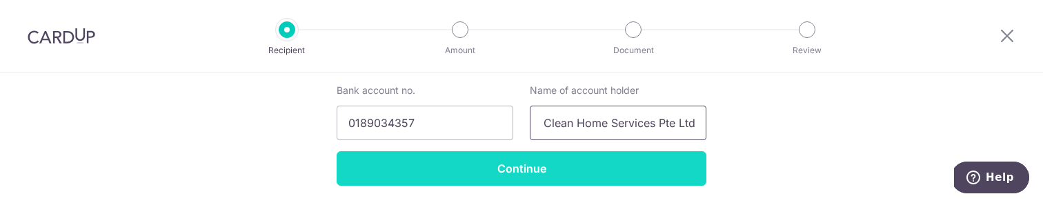
scroll to position [680, 0]
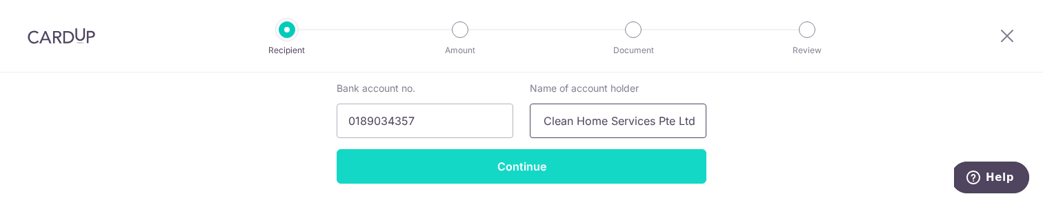
type input "Home Clean Home Services Pte Ltd"
click at [524, 168] on input "Continue" at bounding box center [522, 166] width 370 height 35
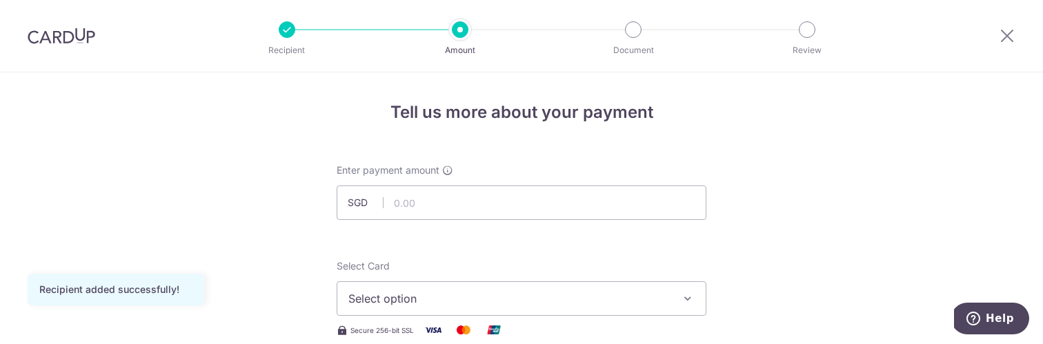
click at [458, 217] on div at bounding box center [538, 220] width 224 height 1
click at [455, 203] on input "text" at bounding box center [522, 203] width 370 height 35
type input "490.00"
click at [491, 217] on button "Select option" at bounding box center [522, 299] width 370 height 35
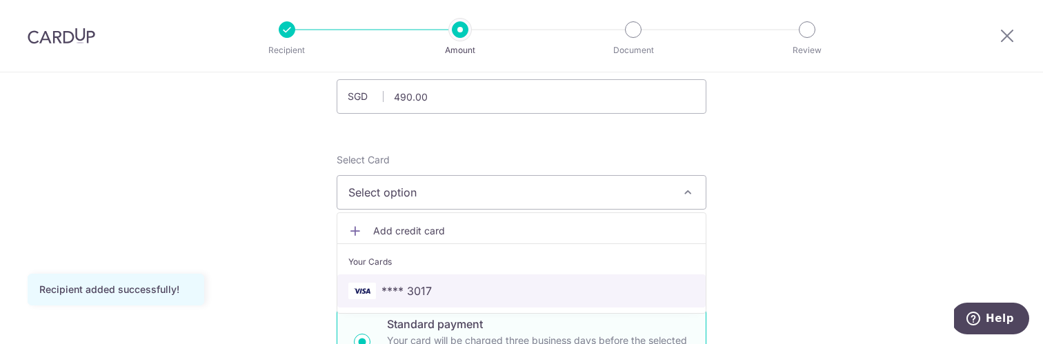
click at [435, 217] on span "**** 3017" at bounding box center [521, 291] width 346 height 17
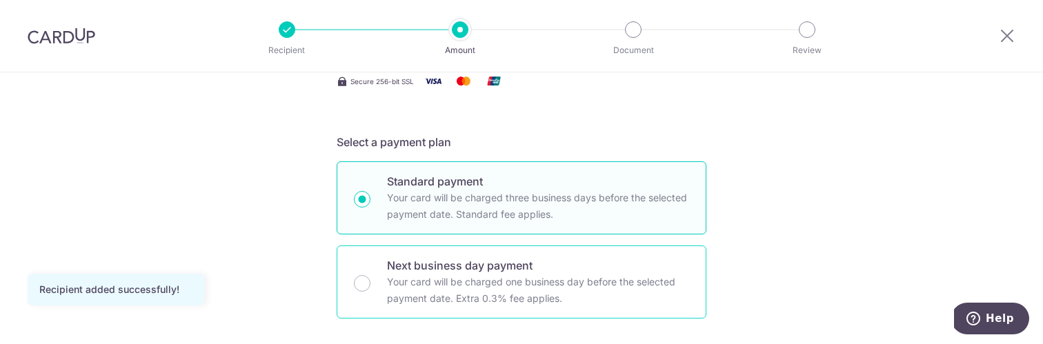
scroll to position [253, 0]
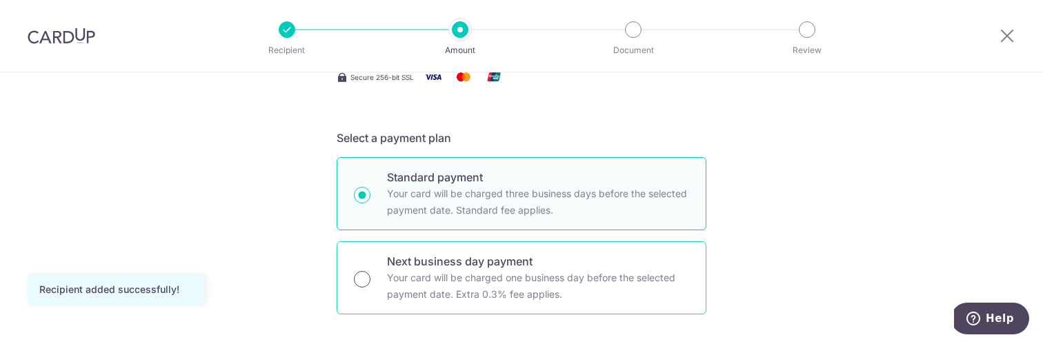
click at [365, 217] on input "Next business day payment Your card will be charged one business day before the…" at bounding box center [362, 279] width 17 height 17
radio input "true"
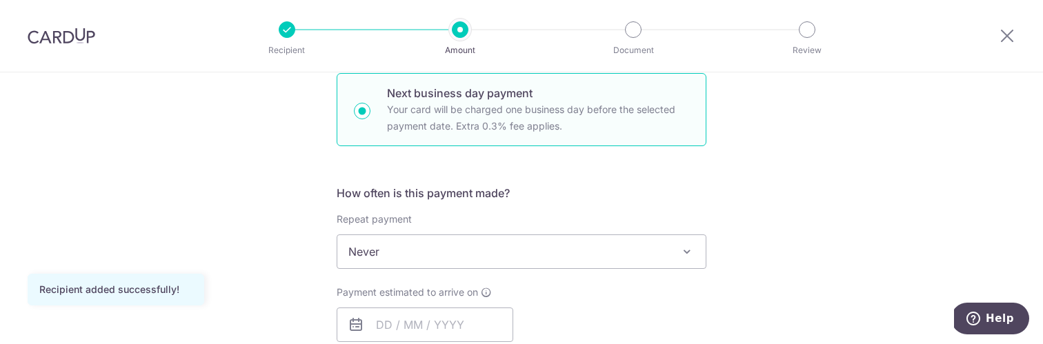
scroll to position [427, 0]
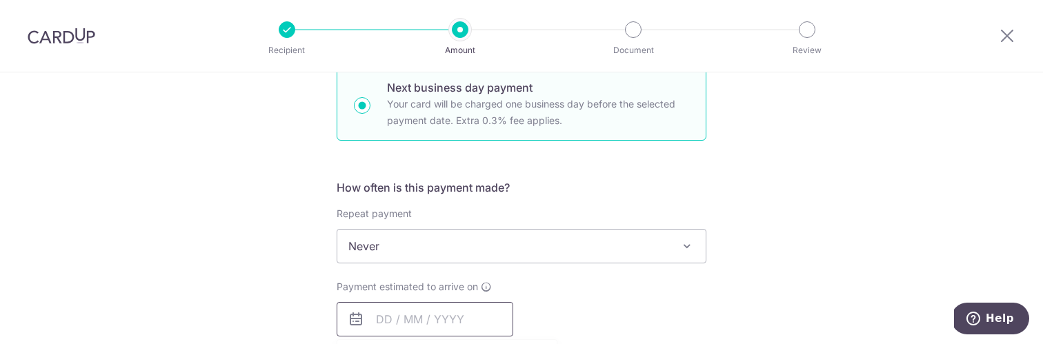
click at [424, 217] on input "text" at bounding box center [425, 319] width 177 height 35
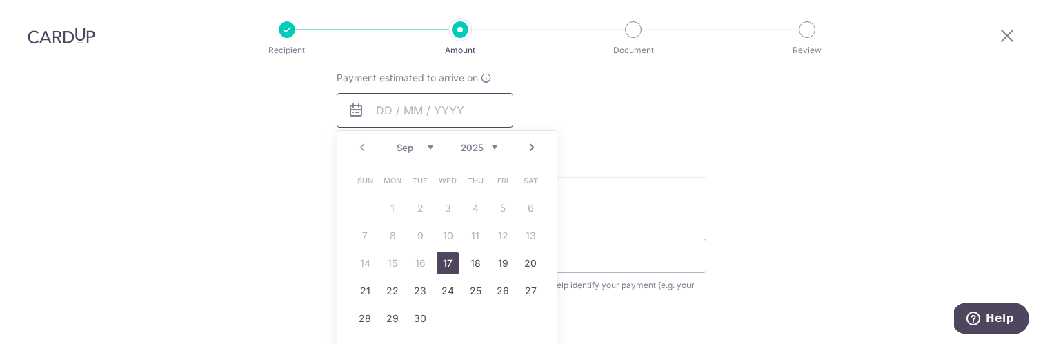
scroll to position [640, 0]
click at [448, 217] on link "17" at bounding box center [448, 259] width 22 height 22
type input "[DATE]"
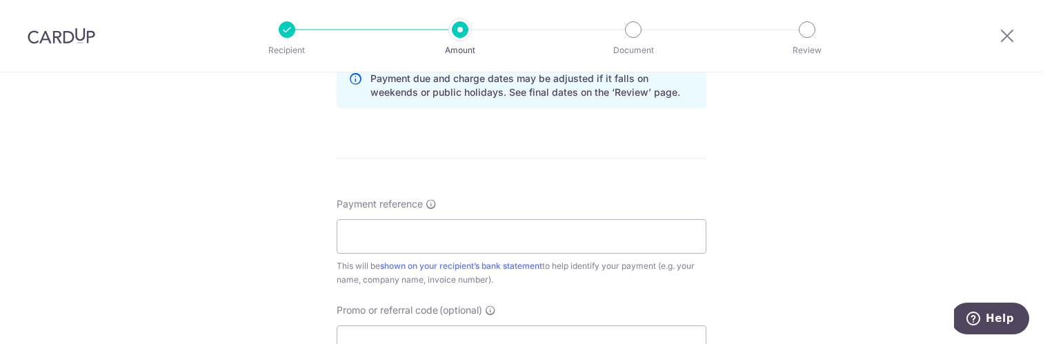
scroll to position [743, 0]
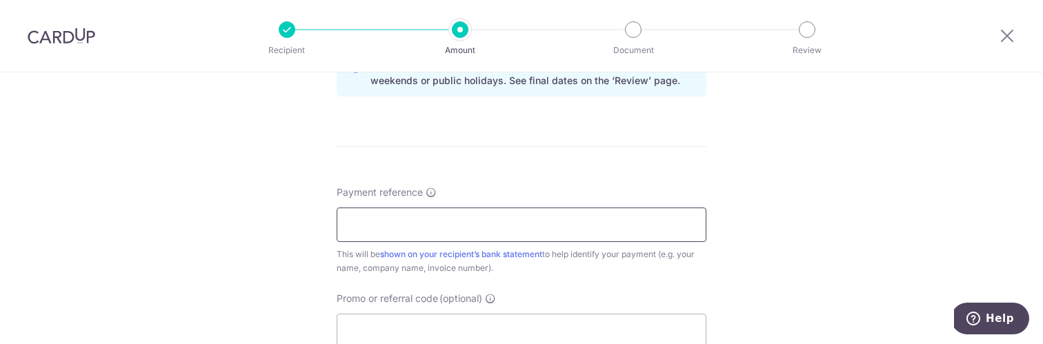
click at [450, 217] on input "Payment reference" at bounding box center [522, 225] width 370 height 35
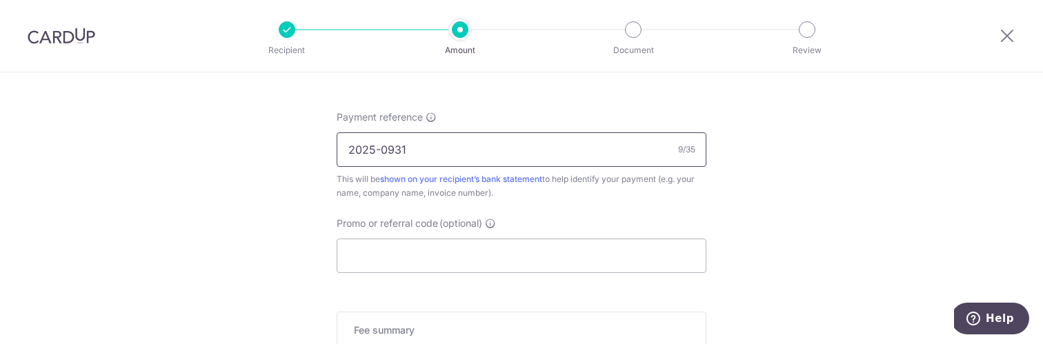
scroll to position [819, 0]
type input "2025-0931"
click at [477, 217] on input "Promo or referral code (optional)" at bounding box center [522, 255] width 370 height 35
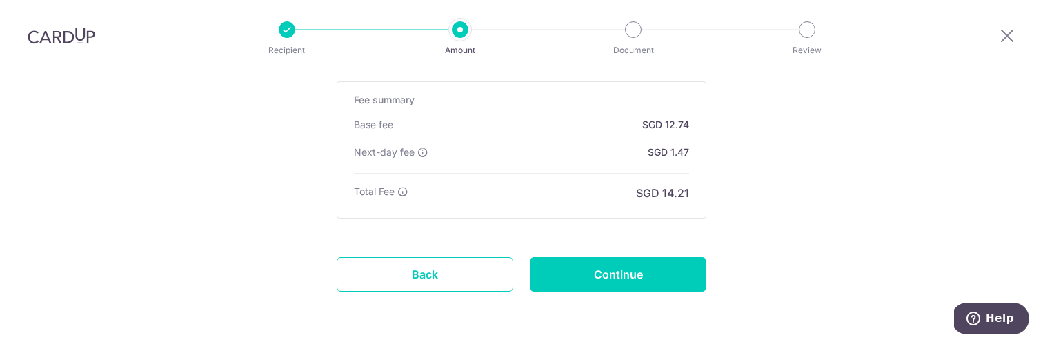
scroll to position [1112, 0]
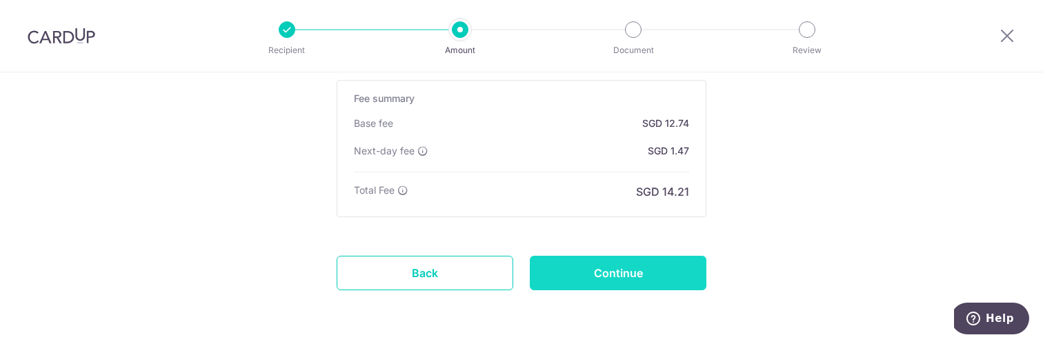
type input "OFF225"
click at [595, 217] on input "Continue" at bounding box center [618, 273] width 177 height 35
type input "Create Schedule"
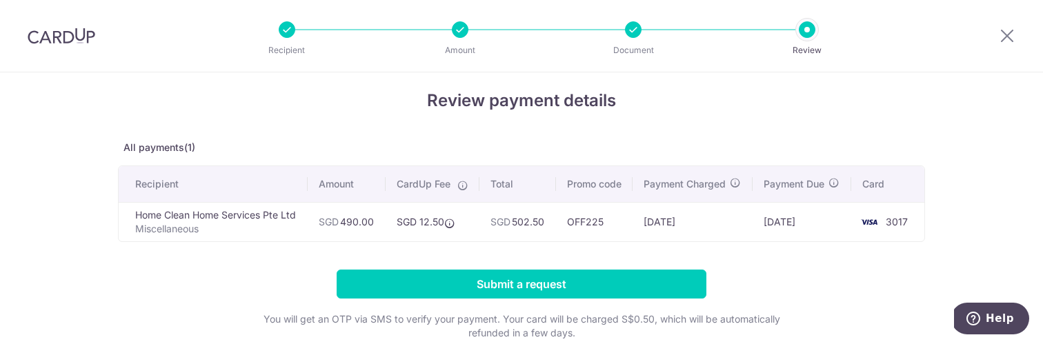
scroll to position [12, 0]
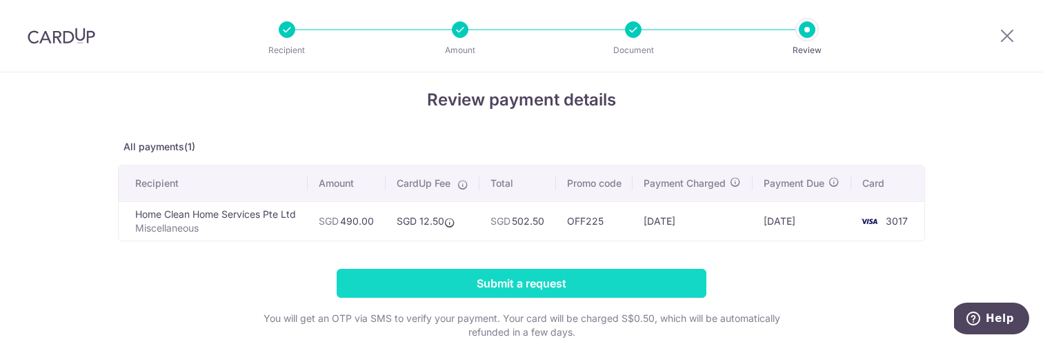
click at [518, 288] on input "Submit a request" at bounding box center [522, 283] width 370 height 29
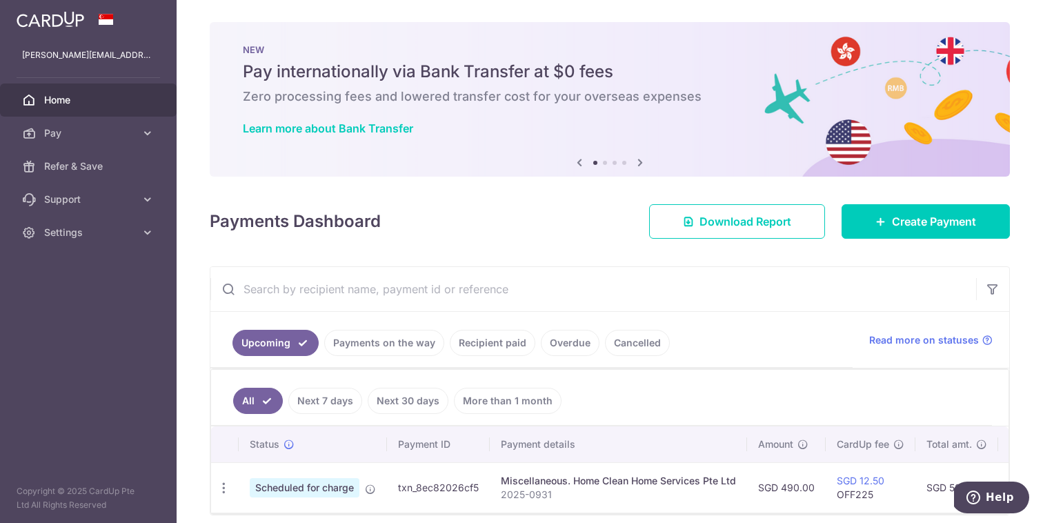
scroll to position [57, 0]
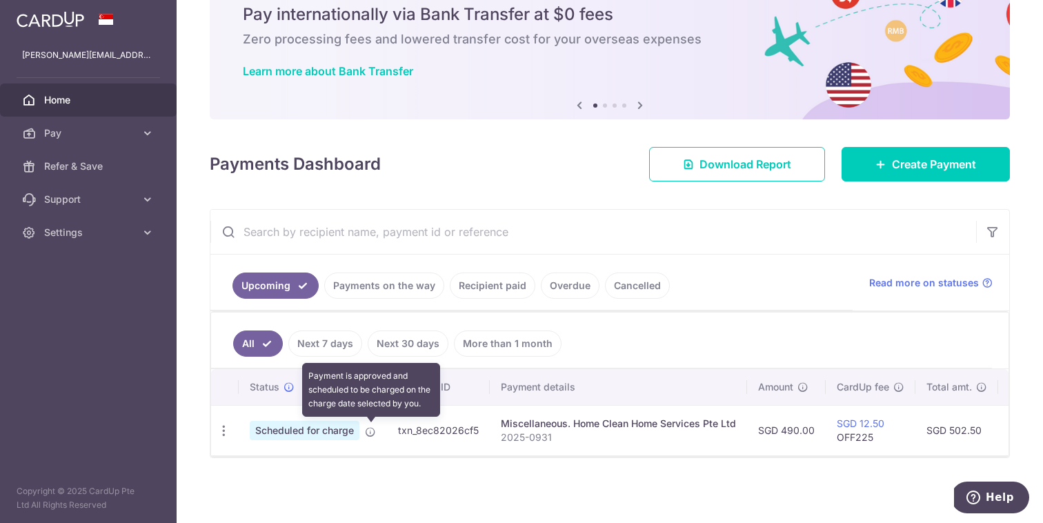
click at [368, 431] on icon at bounding box center [370, 431] width 11 height 11
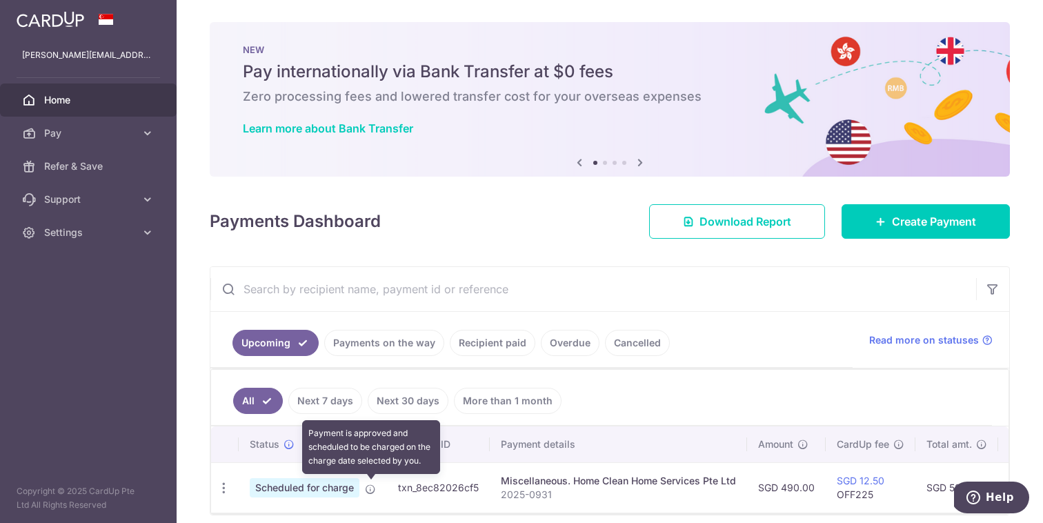
click at [373, 489] on icon at bounding box center [370, 489] width 11 height 11
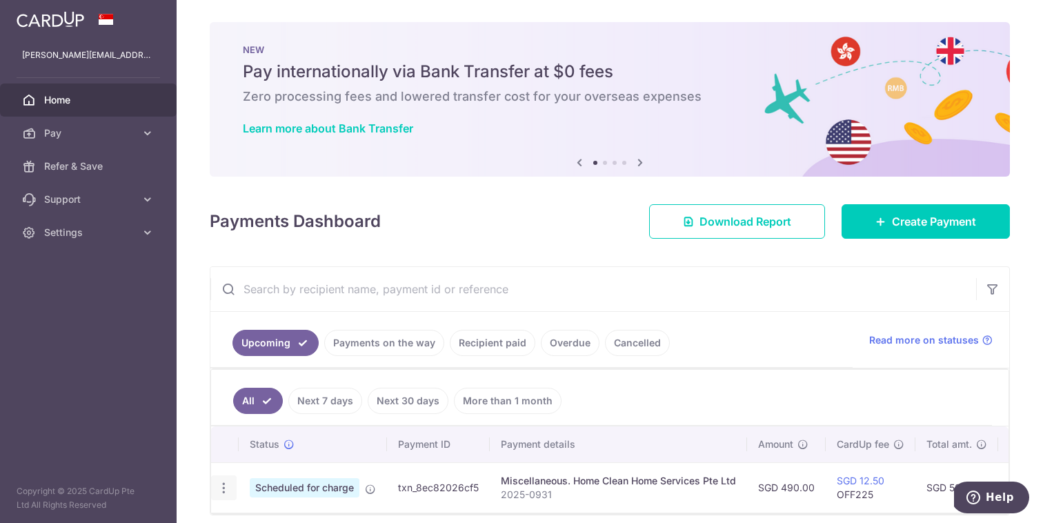
click at [222, 486] on icon "button" at bounding box center [224, 488] width 14 height 14
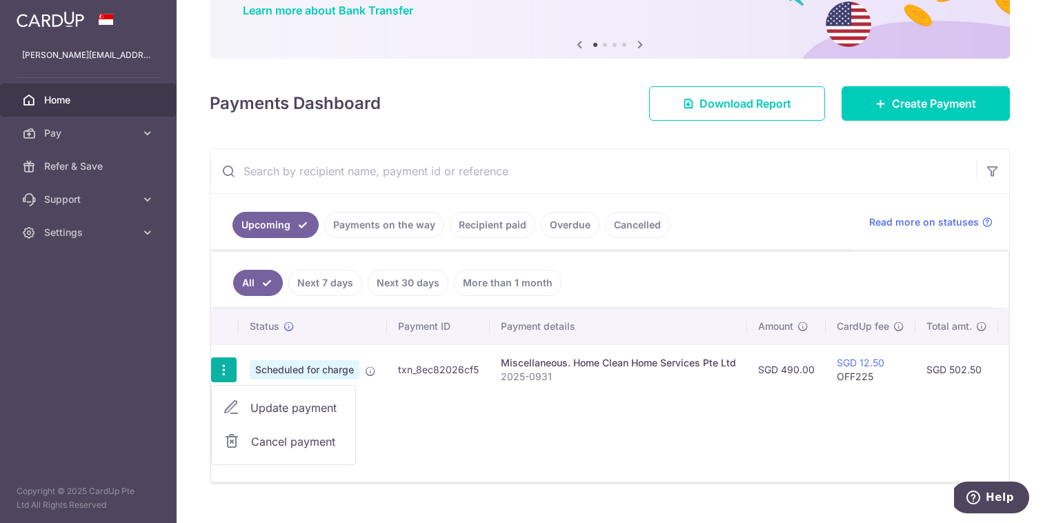
scroll to position [120, 0]
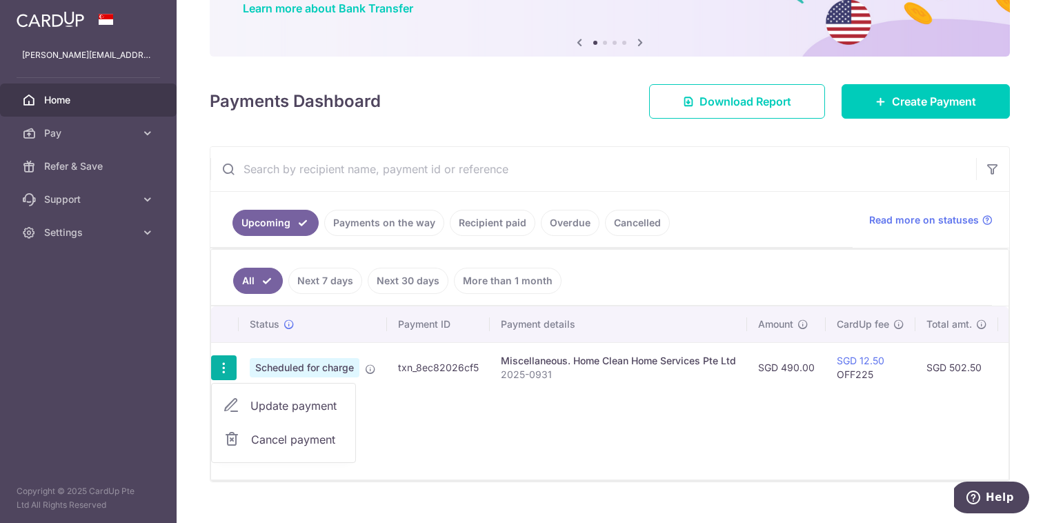
click at [820, 366] on td "SGD 490.00" at bounding box center [786, 367] width 79 height 50
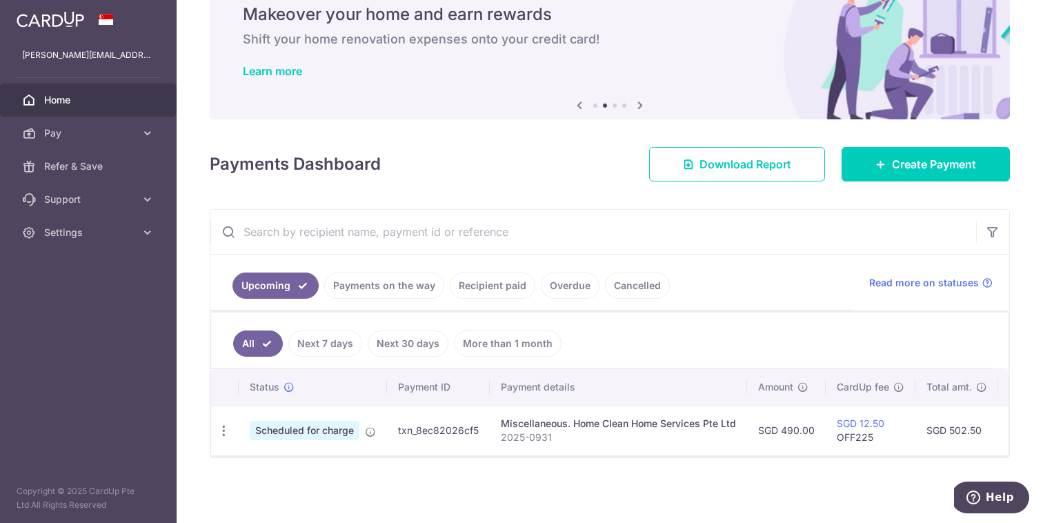
click at [326, 344] on link "Next 7 days" at bounding box center [325, 344] width 74 height 26
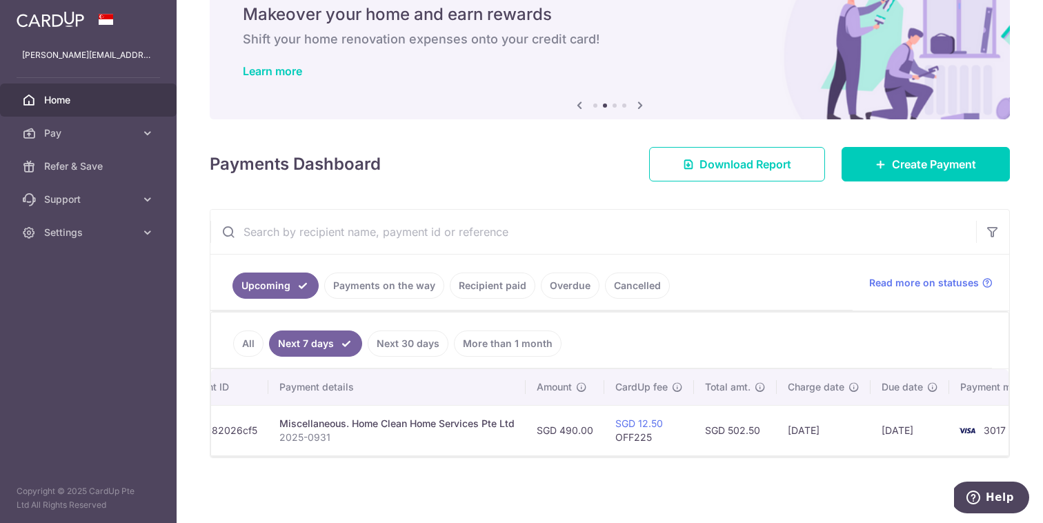
scroll to position [0, 262]
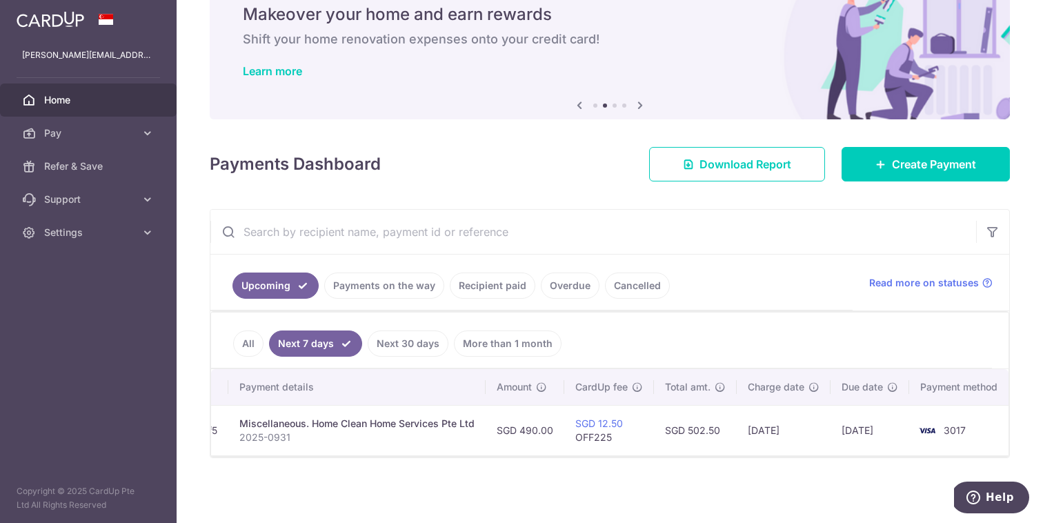
click at [246, 340] on link "All" at bounding box center [248, 344] width 30 height 26
